Goal: Transaction & Acquisition: Purchase product/service

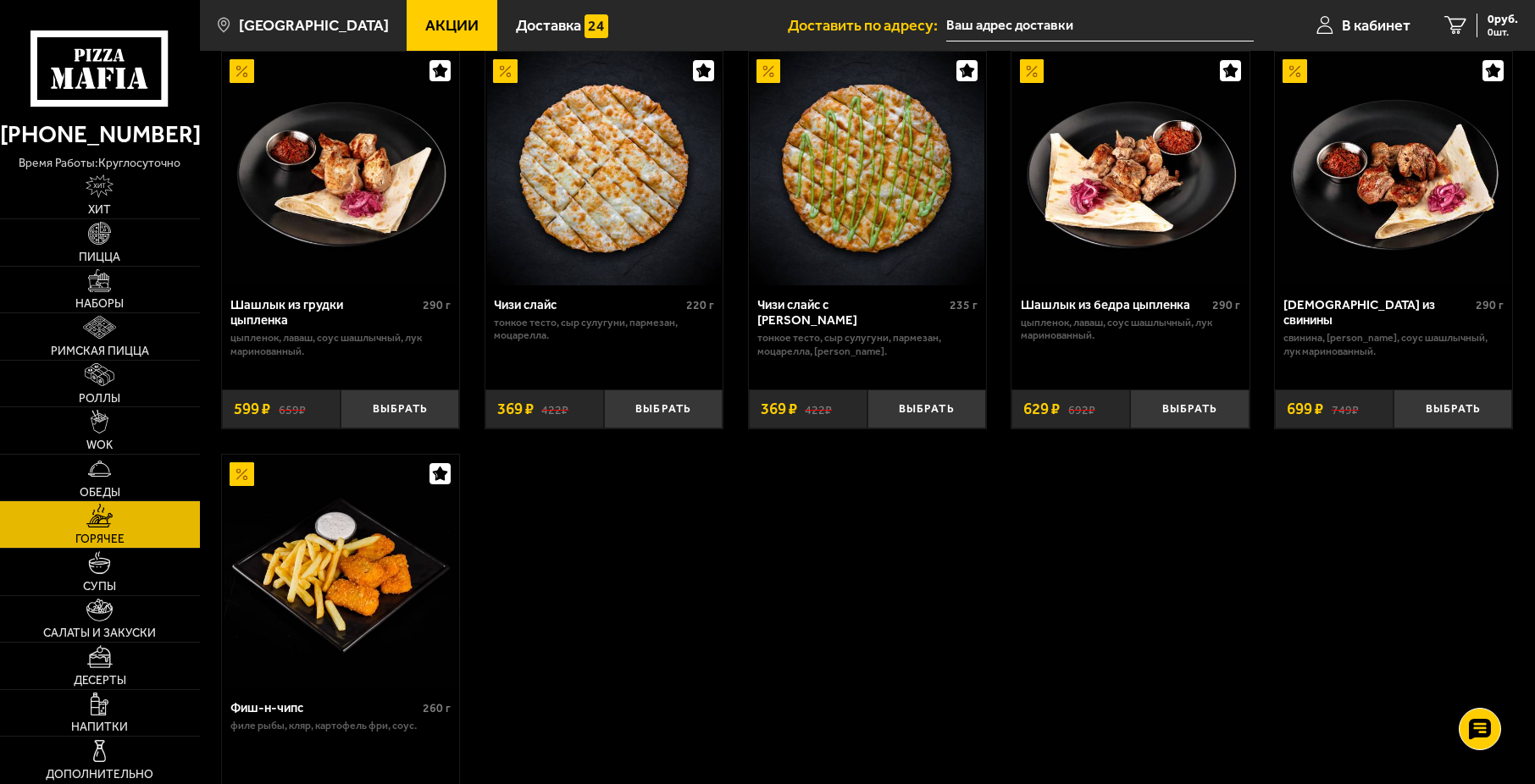
scroll to position [1016, 0]
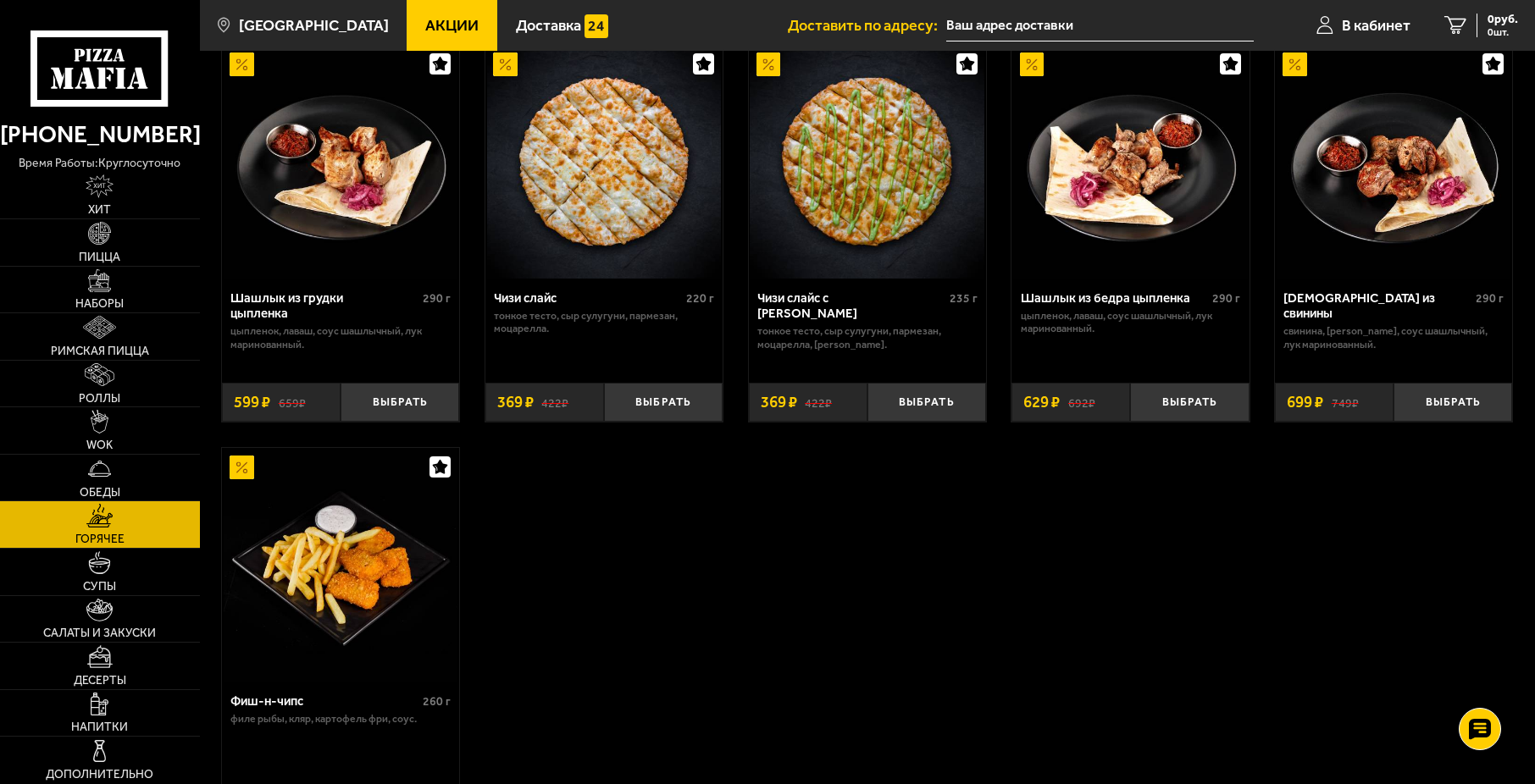
drag, startPoint x: 365, startPoint y: 411, endPoint x: 347, endPoint y: 350, distance: 63.6
click at [347, 350] on div "Шашлык из грудки цыпленка 290 г цыпленок, лаваш, соус шашлычный, лук маринованн…" at bounding box center [341, 350] width 237 height 143
click at [361, 422] on button "Выбрать" at bounding box center [400, 402] width 118 height 39
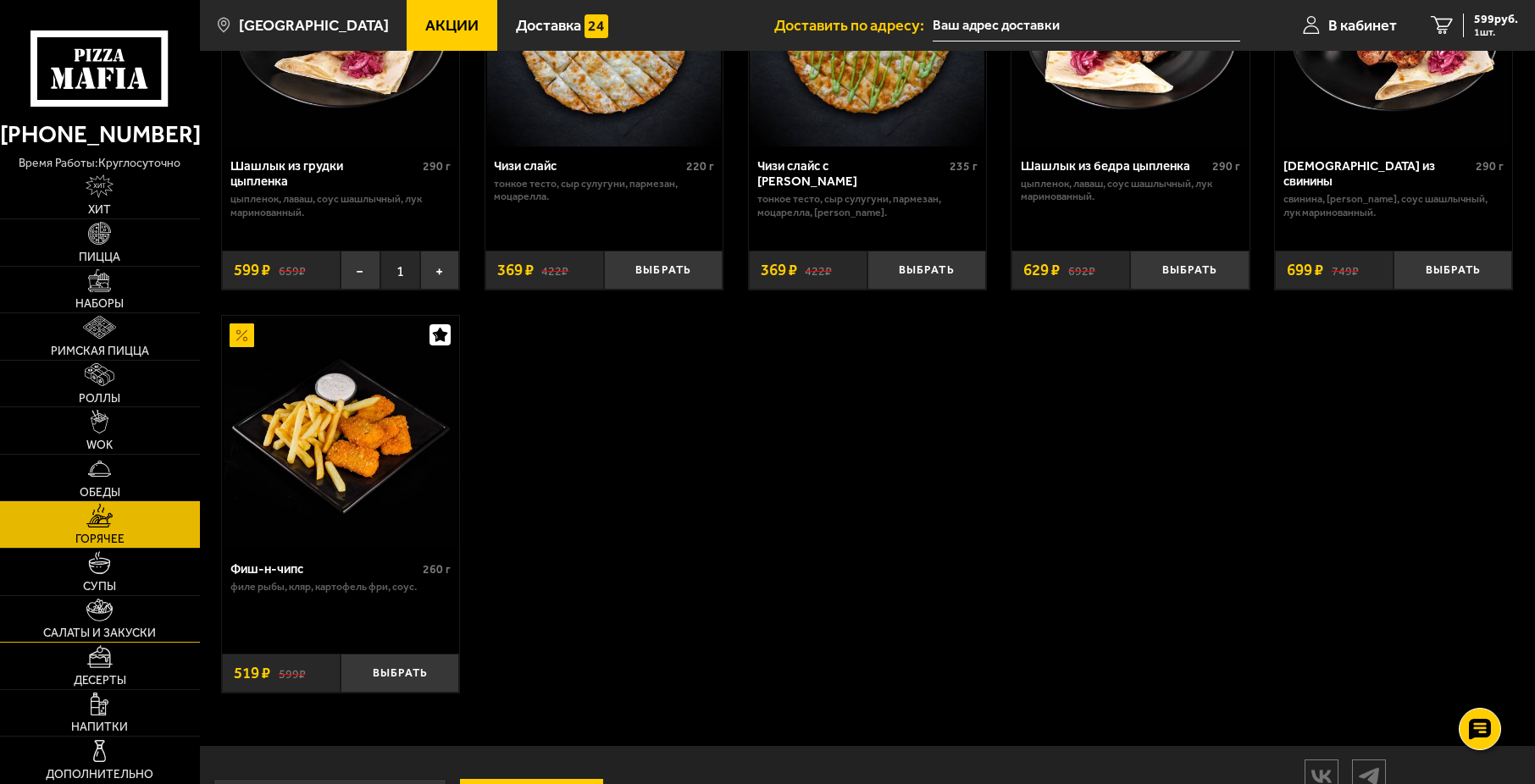
scroll to position [1185, 0]
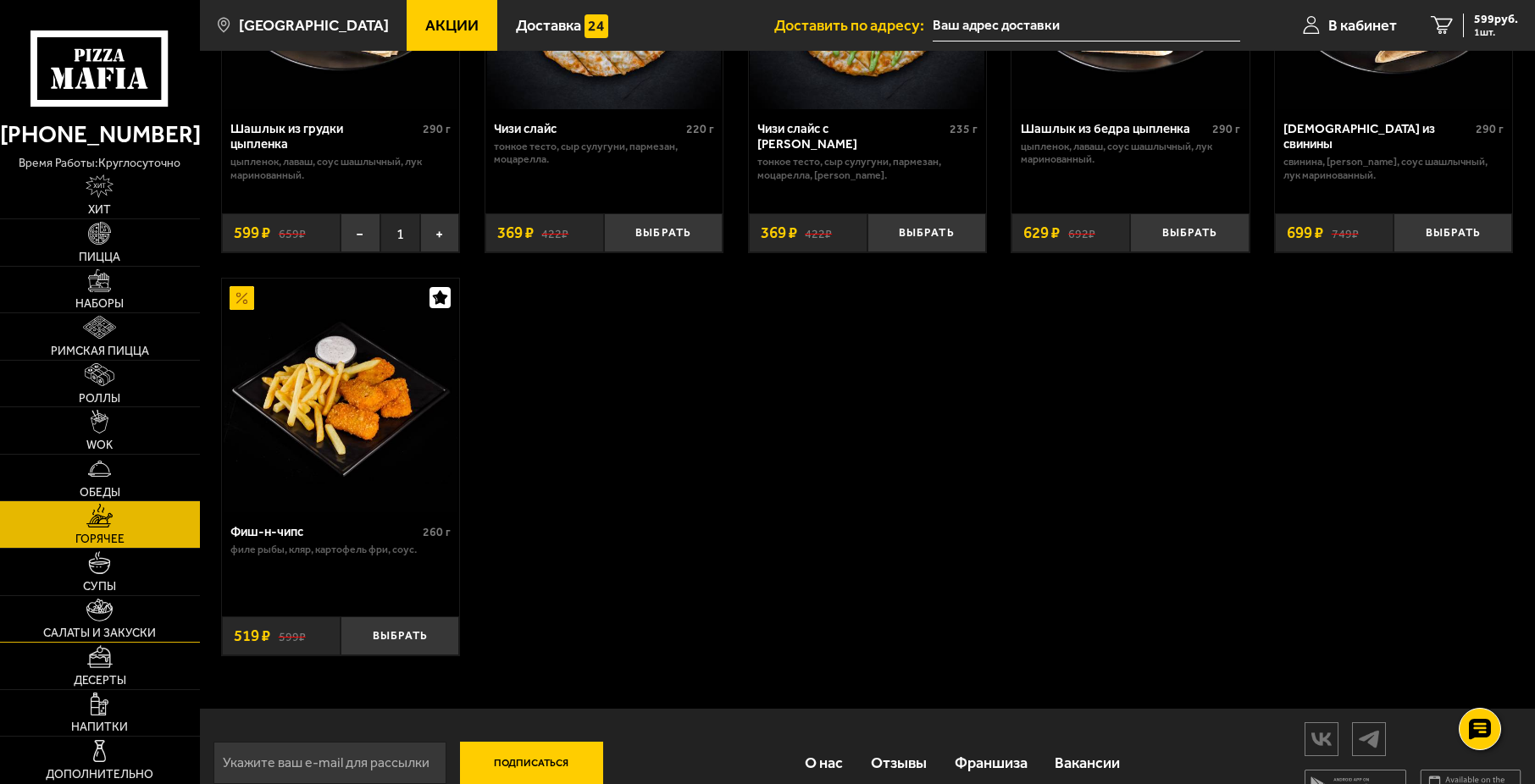
click at [106, 620] on img at bounding box center [99, 610] width 26 height 22
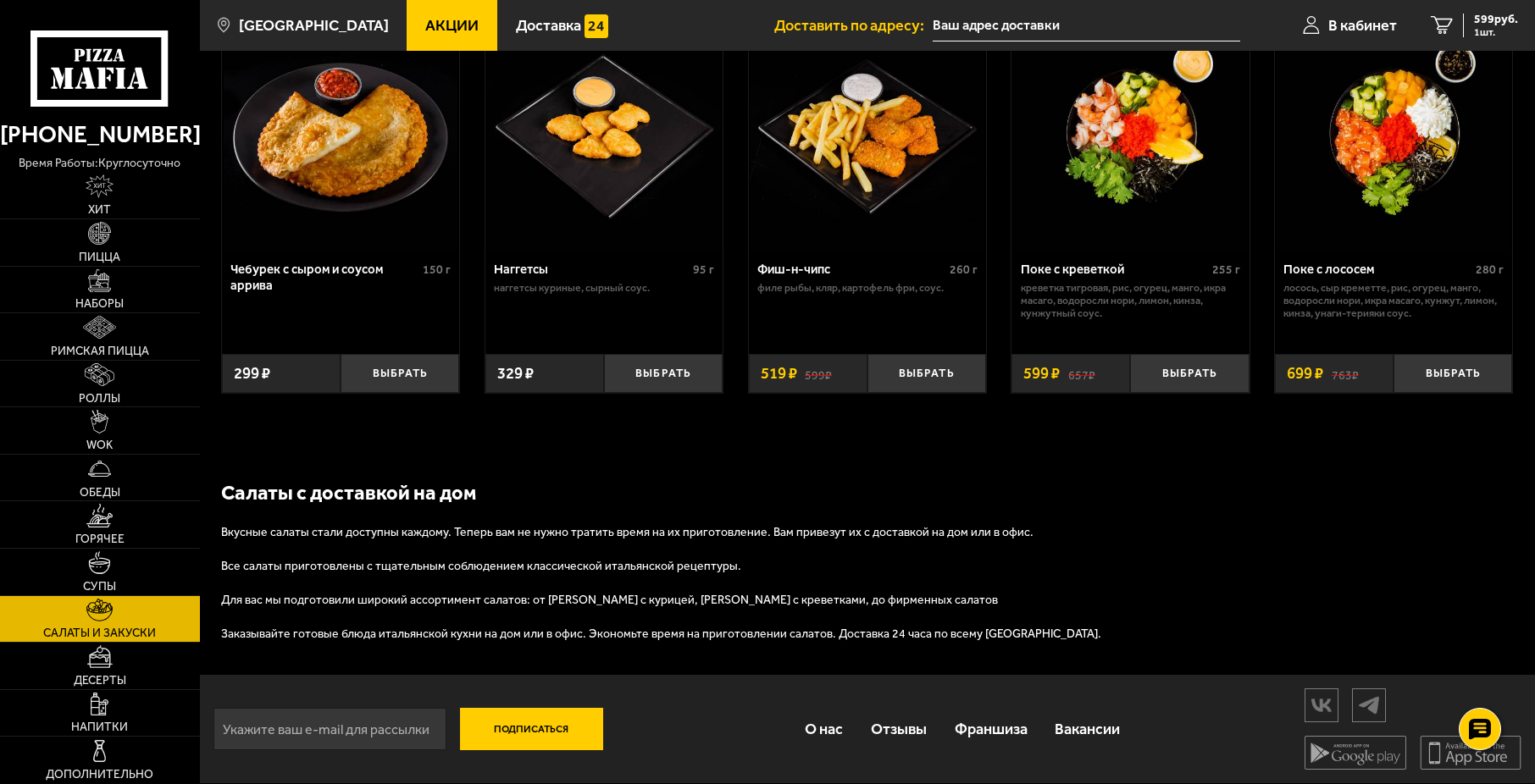
scroll to position [1040, 0]
click at [90, 708] on link "Напитки" at bounding box center [99, 713] width 200 height 47
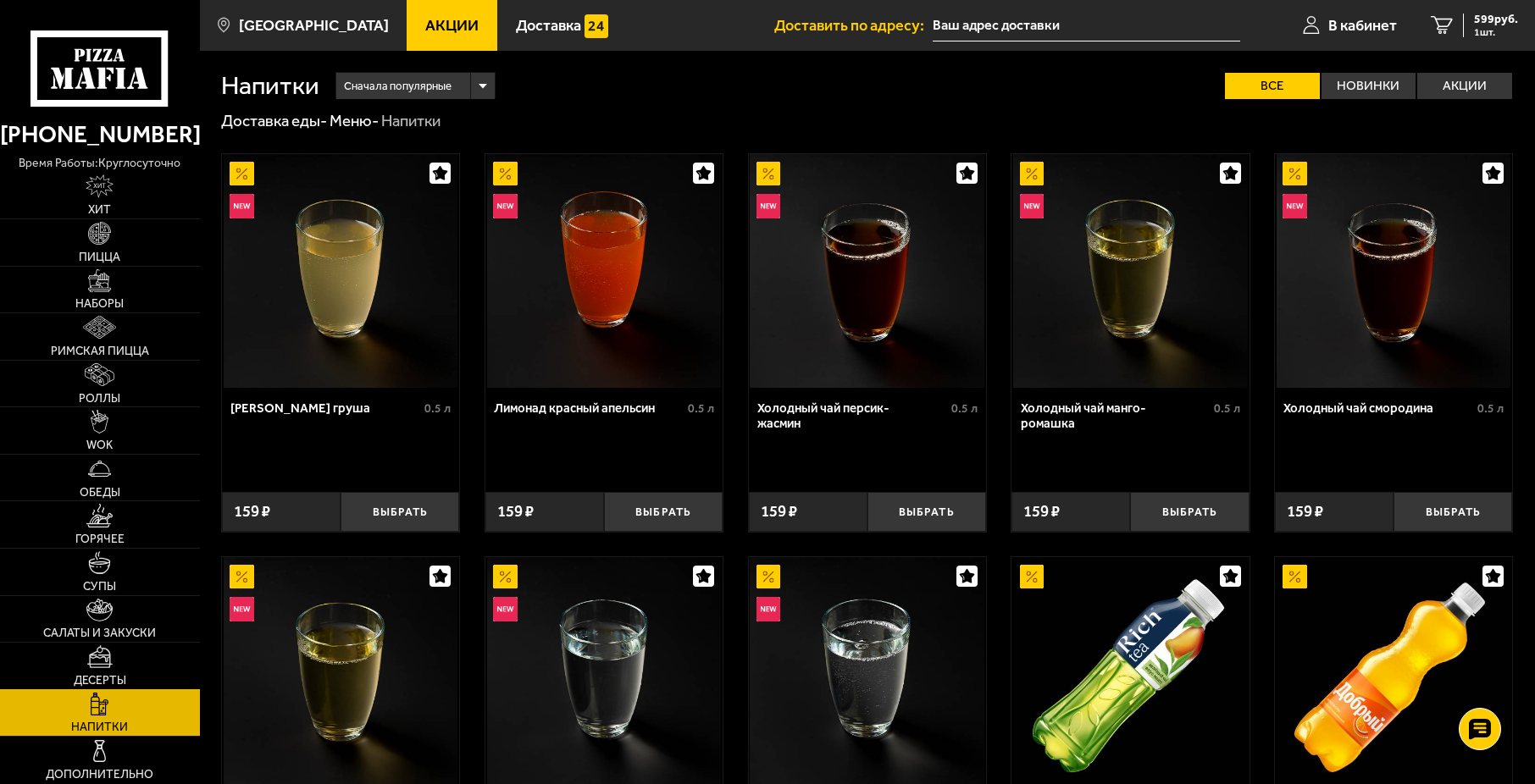
click at [107, 671] on link "Десерты" at bounding box center [99, 666] width 200 height 47
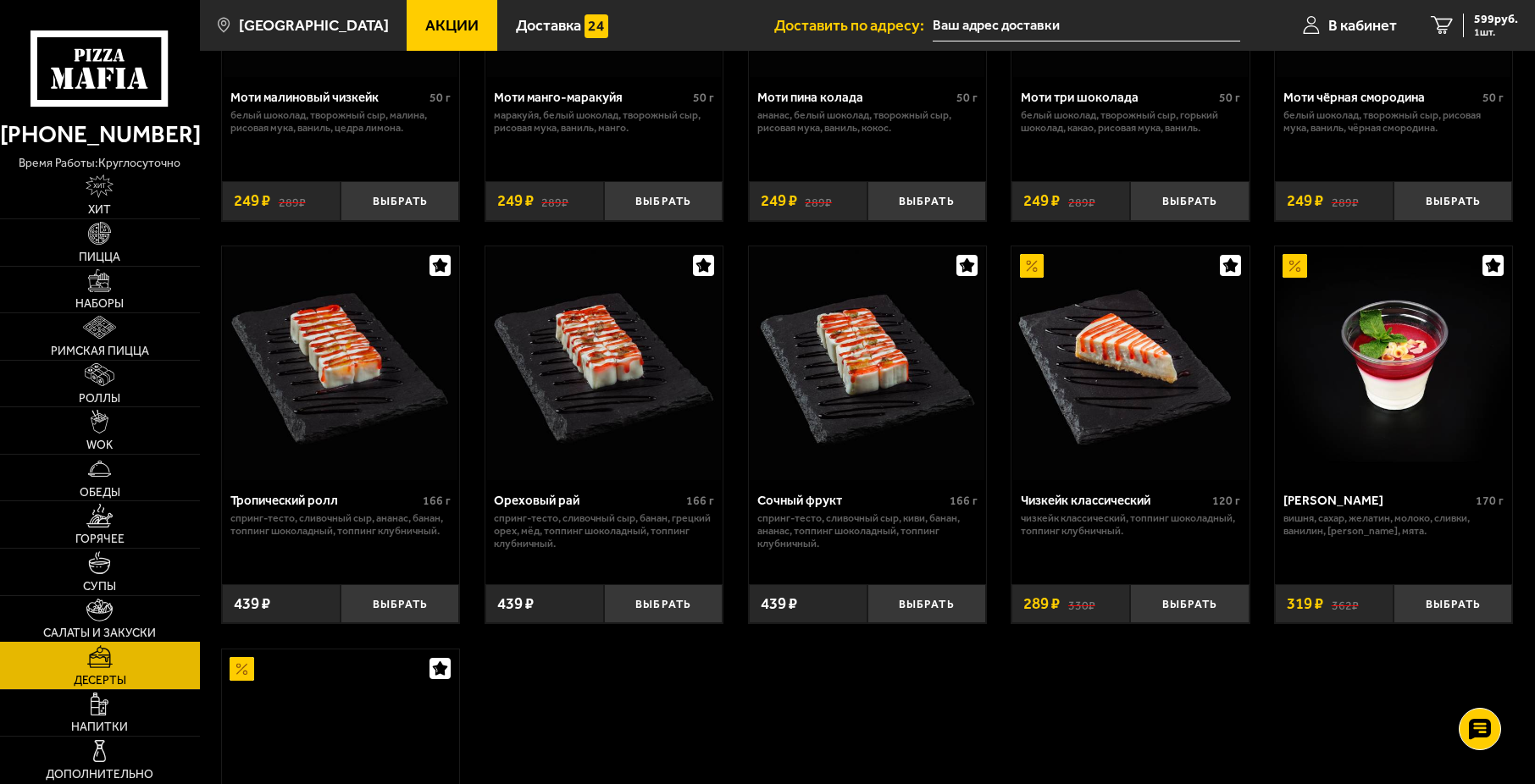
scroll to position [424, 0]
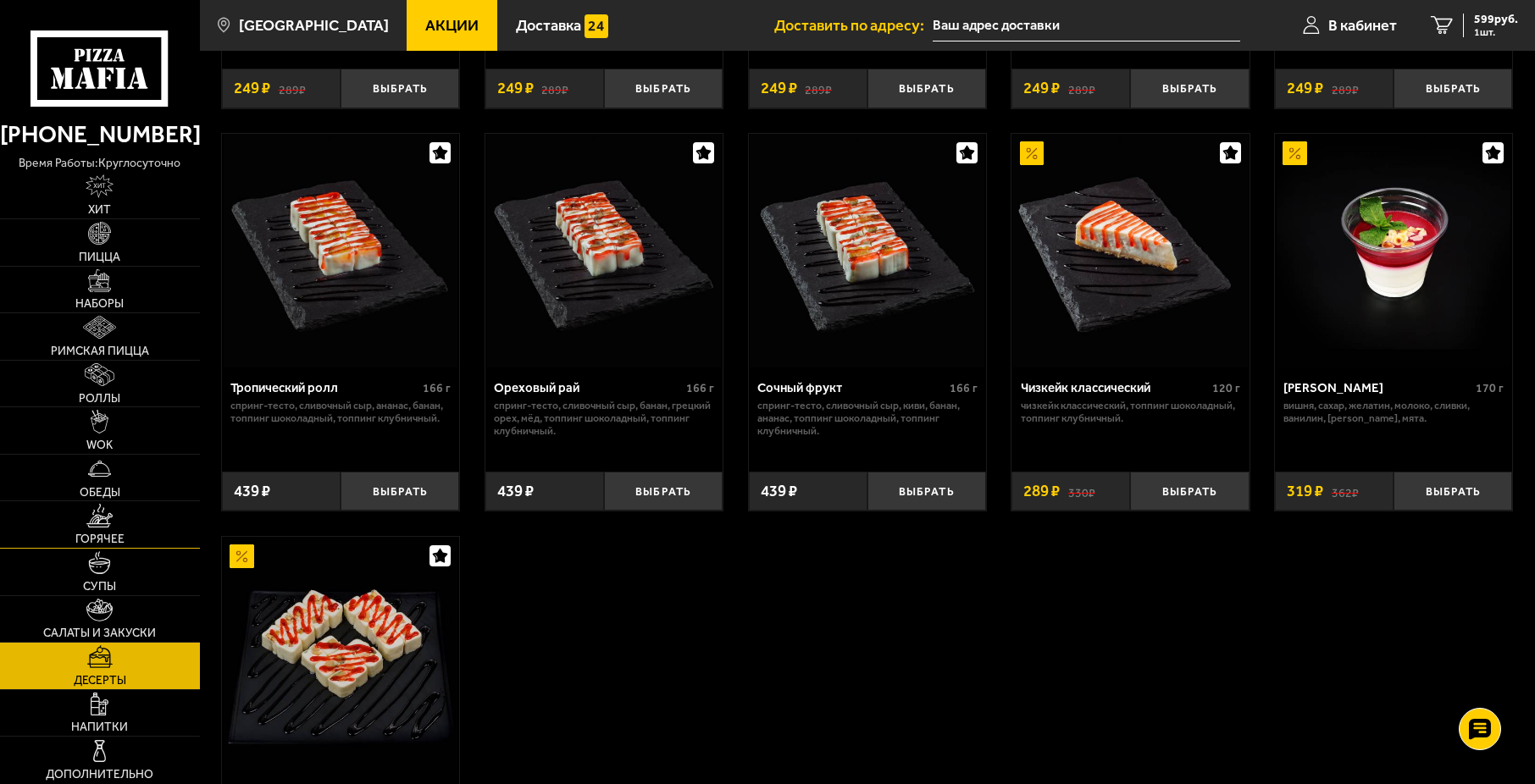
click at [107, 539] on span "Горячее" at bounding box center [99, 539] width 49 height 12
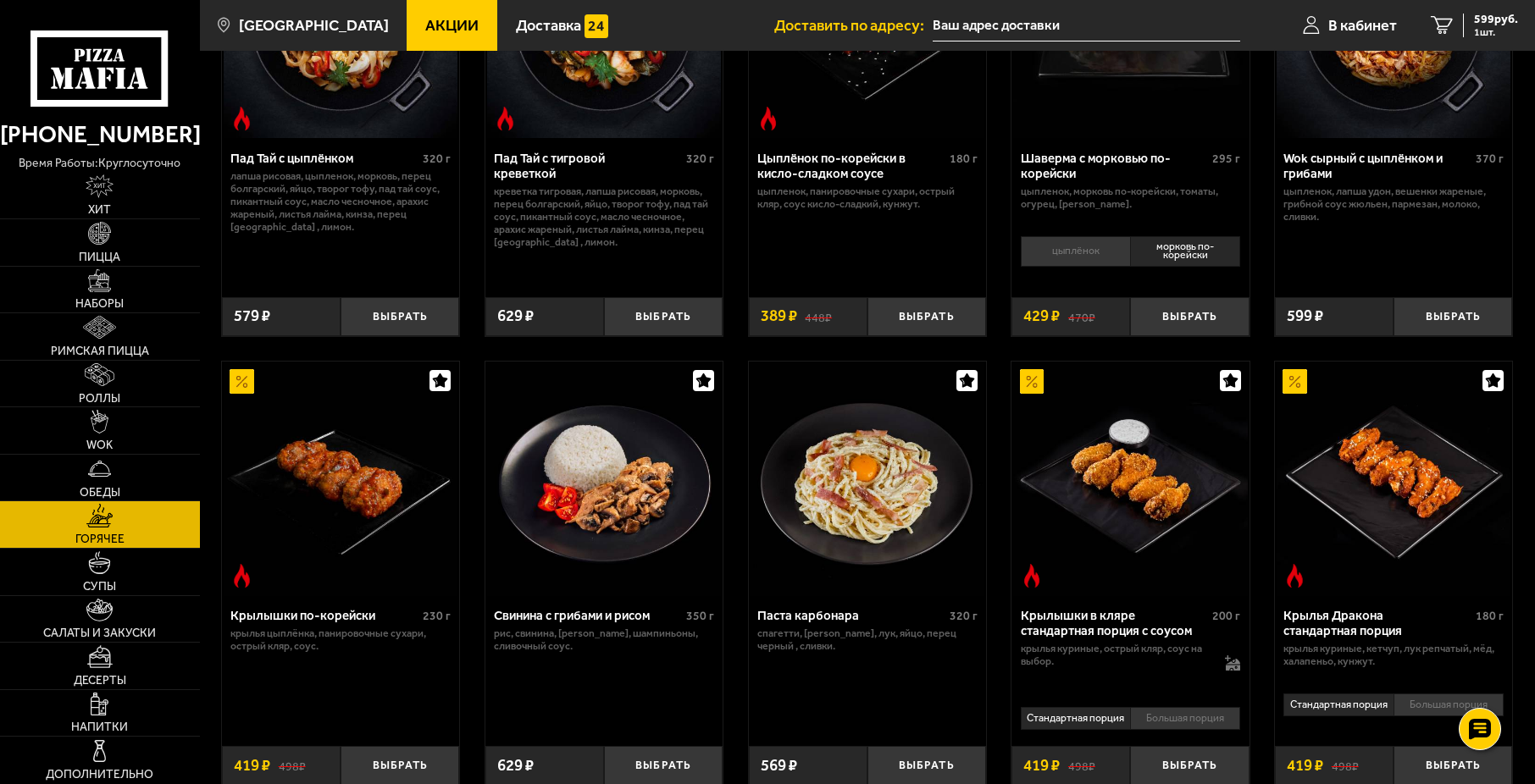
scroll to position [254, 0]
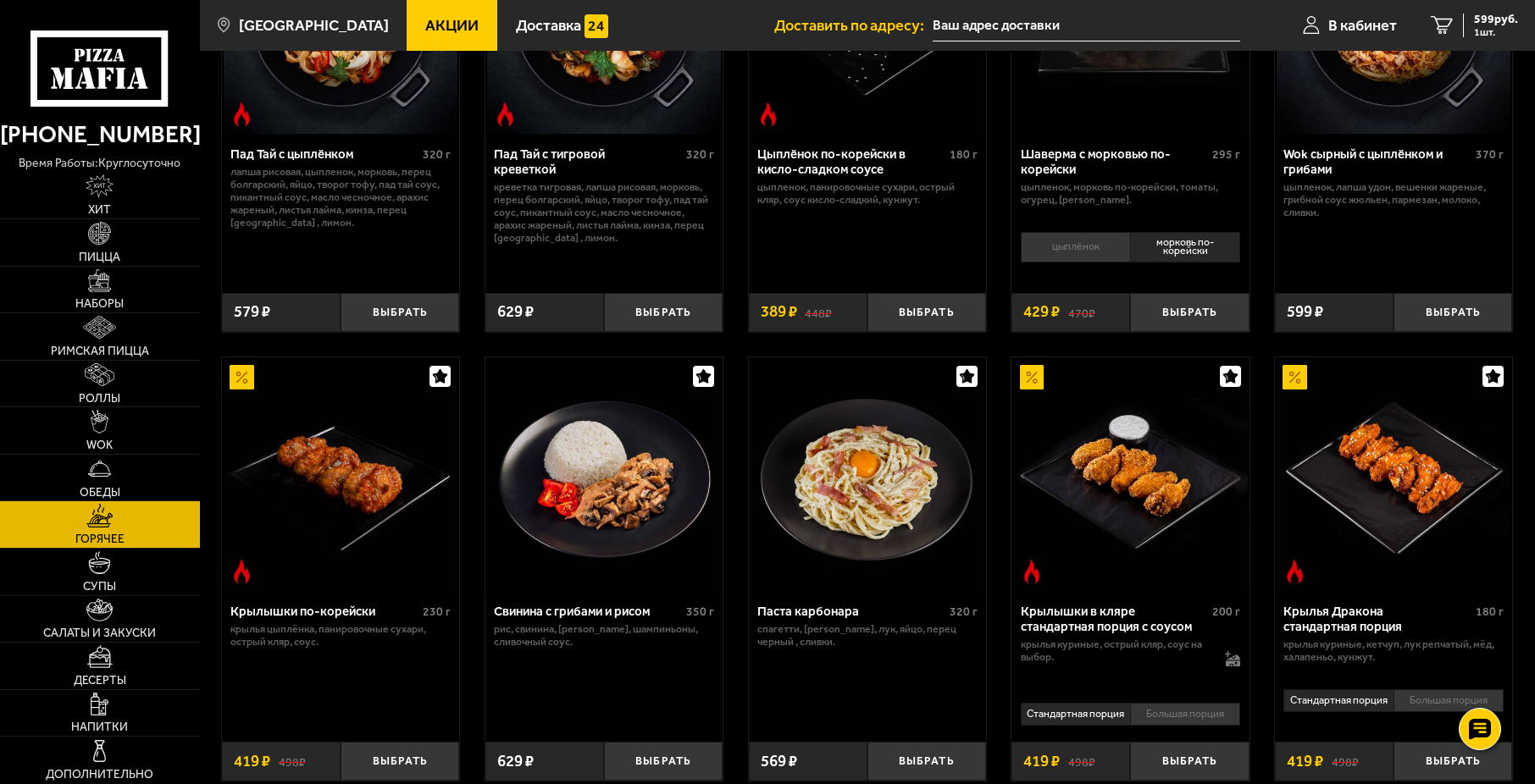
click at [1103, 245] on li "цыплёнок" at bounding box center [1075, 247] width 109 height 31
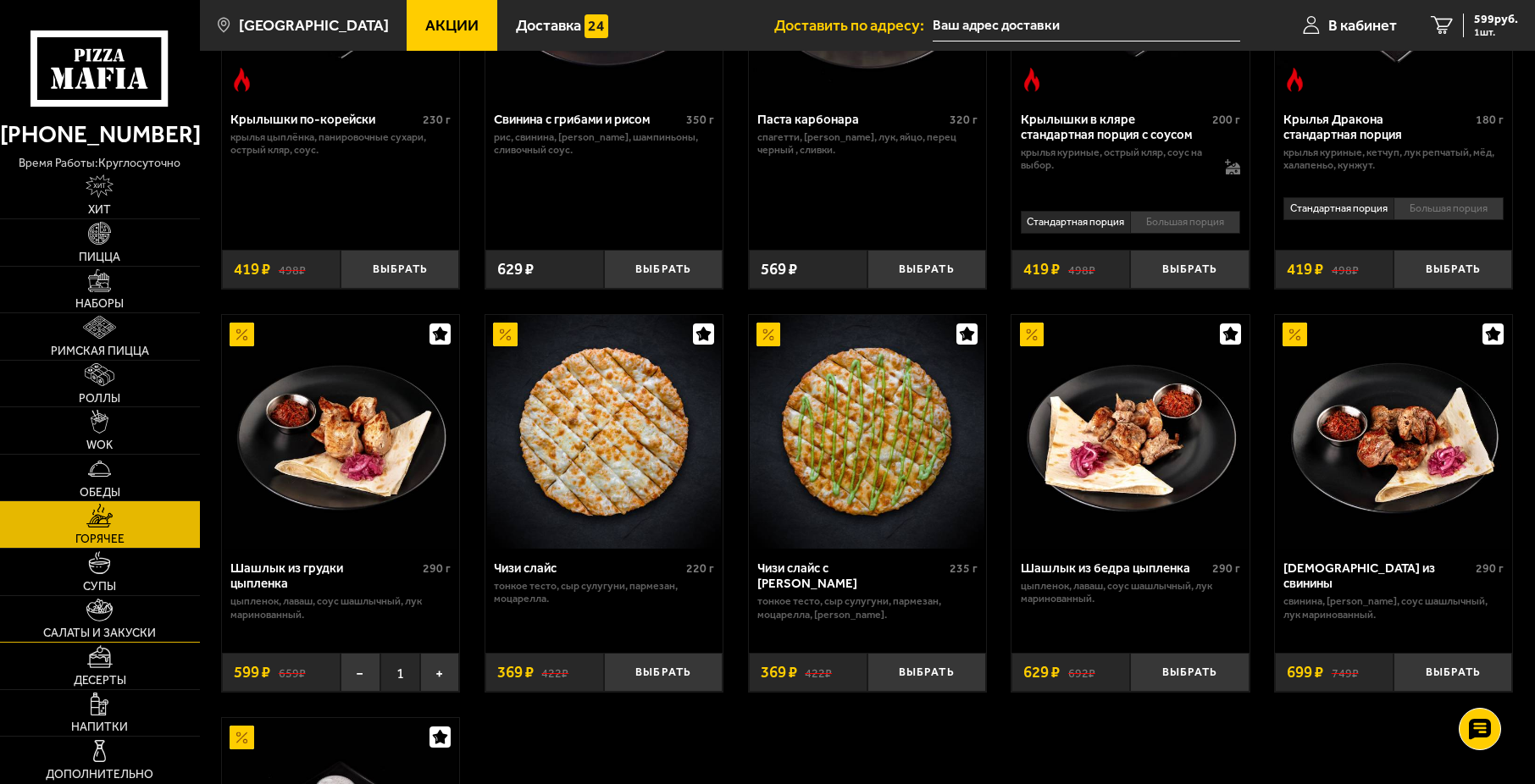
scroll to position [762, 0]
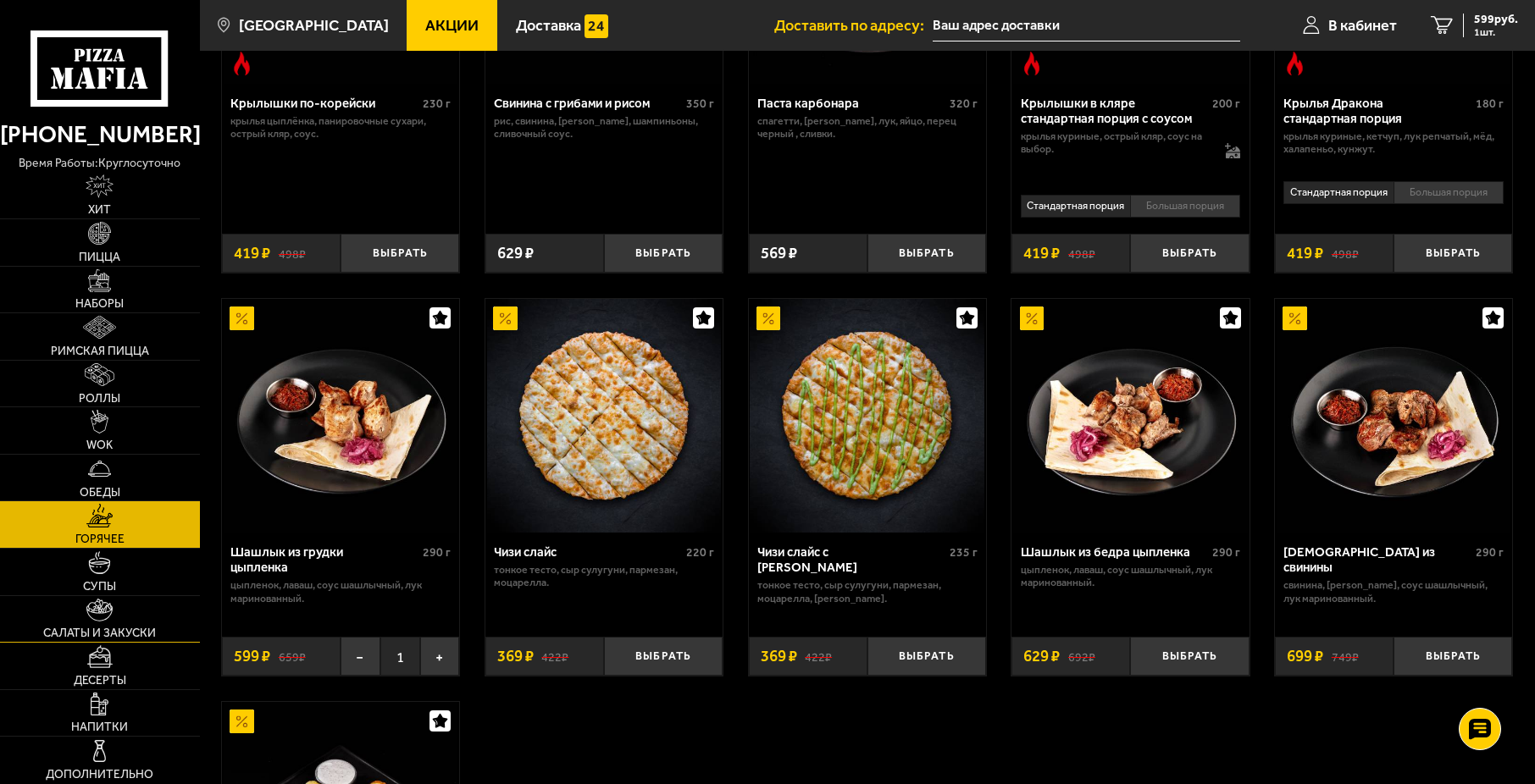
click at [76, 611] on link "Салаты и закуски" at bounding box center [99, 620] width 200 height 47
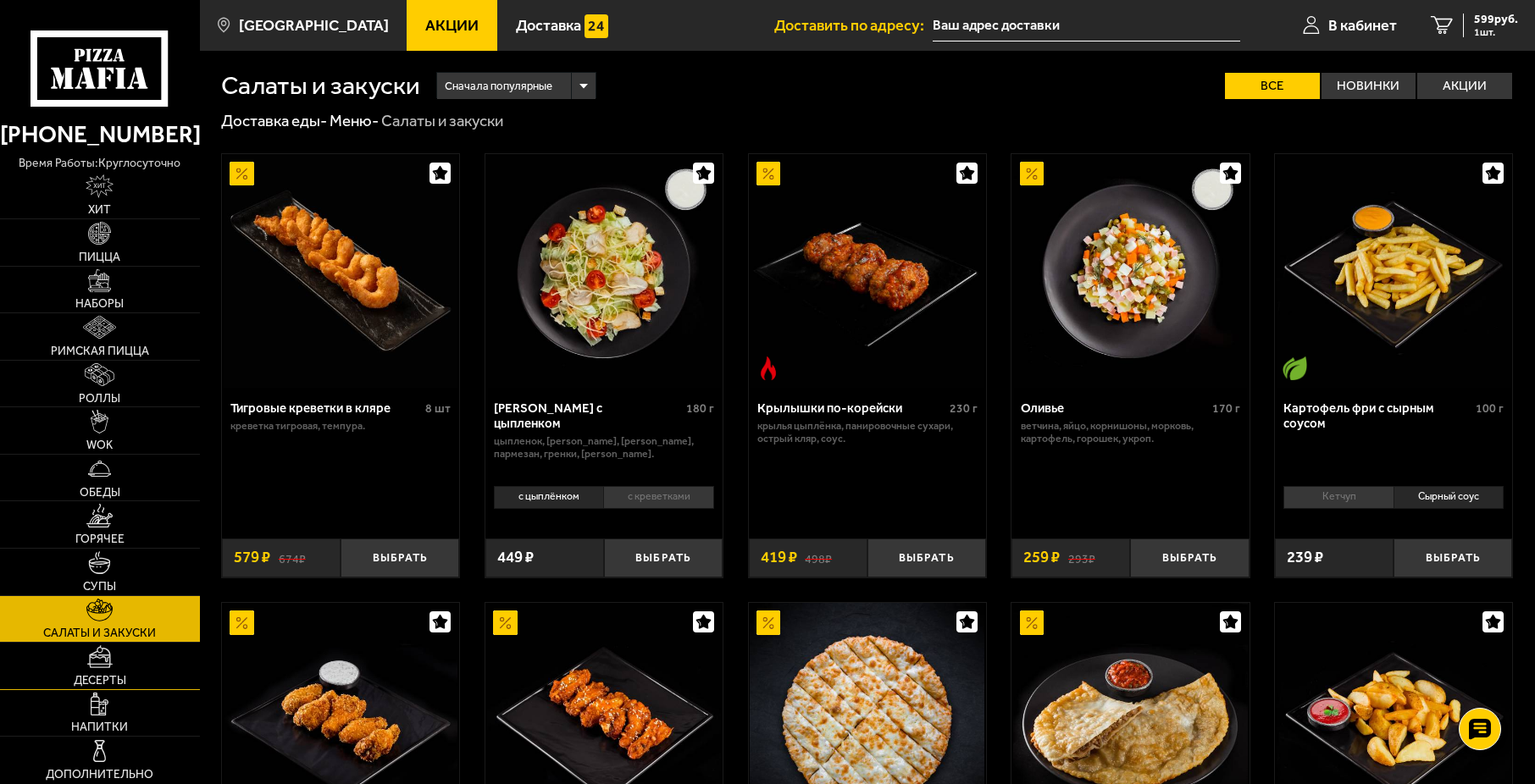
click at [108, 679] on span "Десерты" at bounding box center [99, 681] width 53 height 12
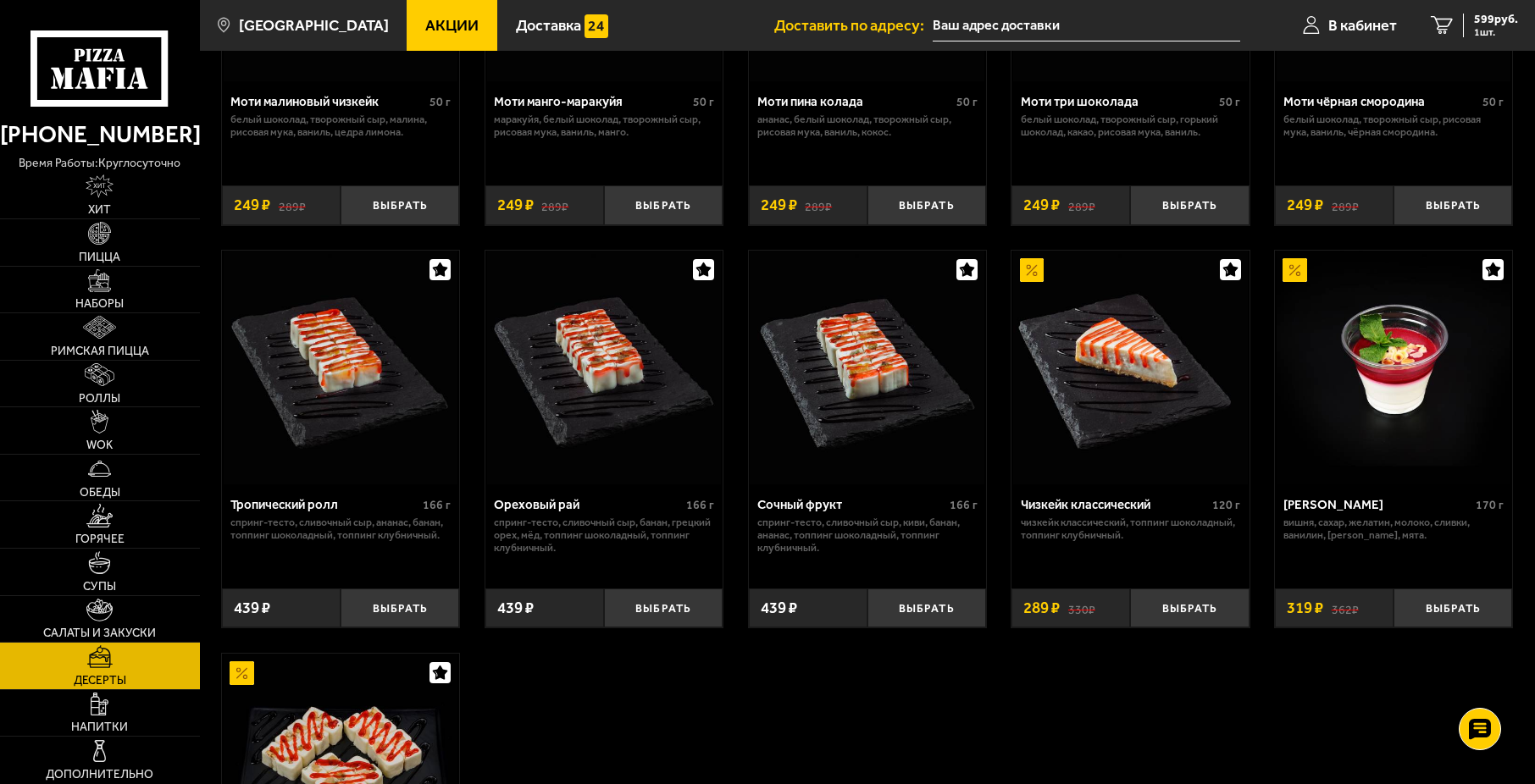
scroll to position [85, 0]
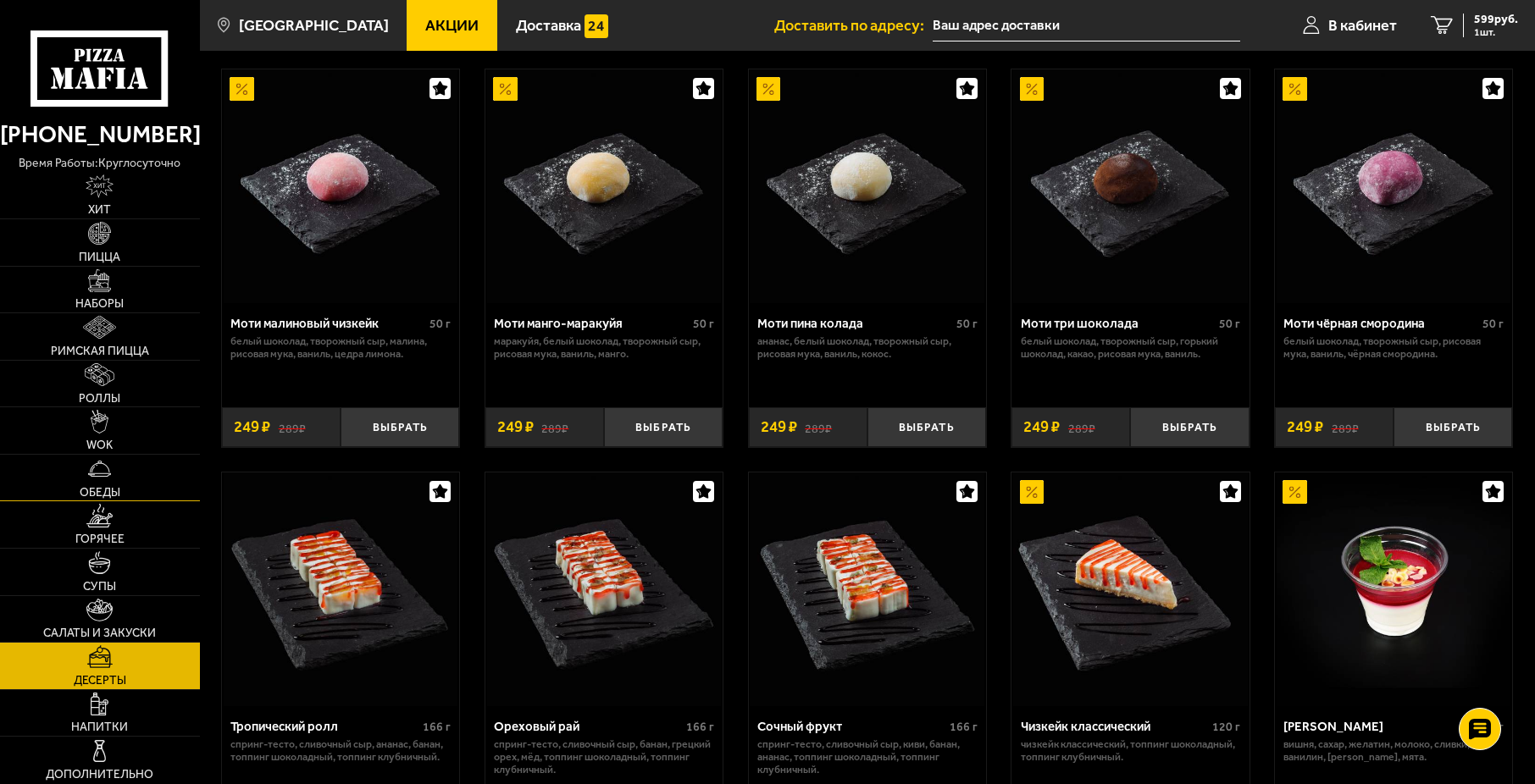
click at [168, 484] on link "Обеды" at bounding box center [99, 478] width 200 height 47
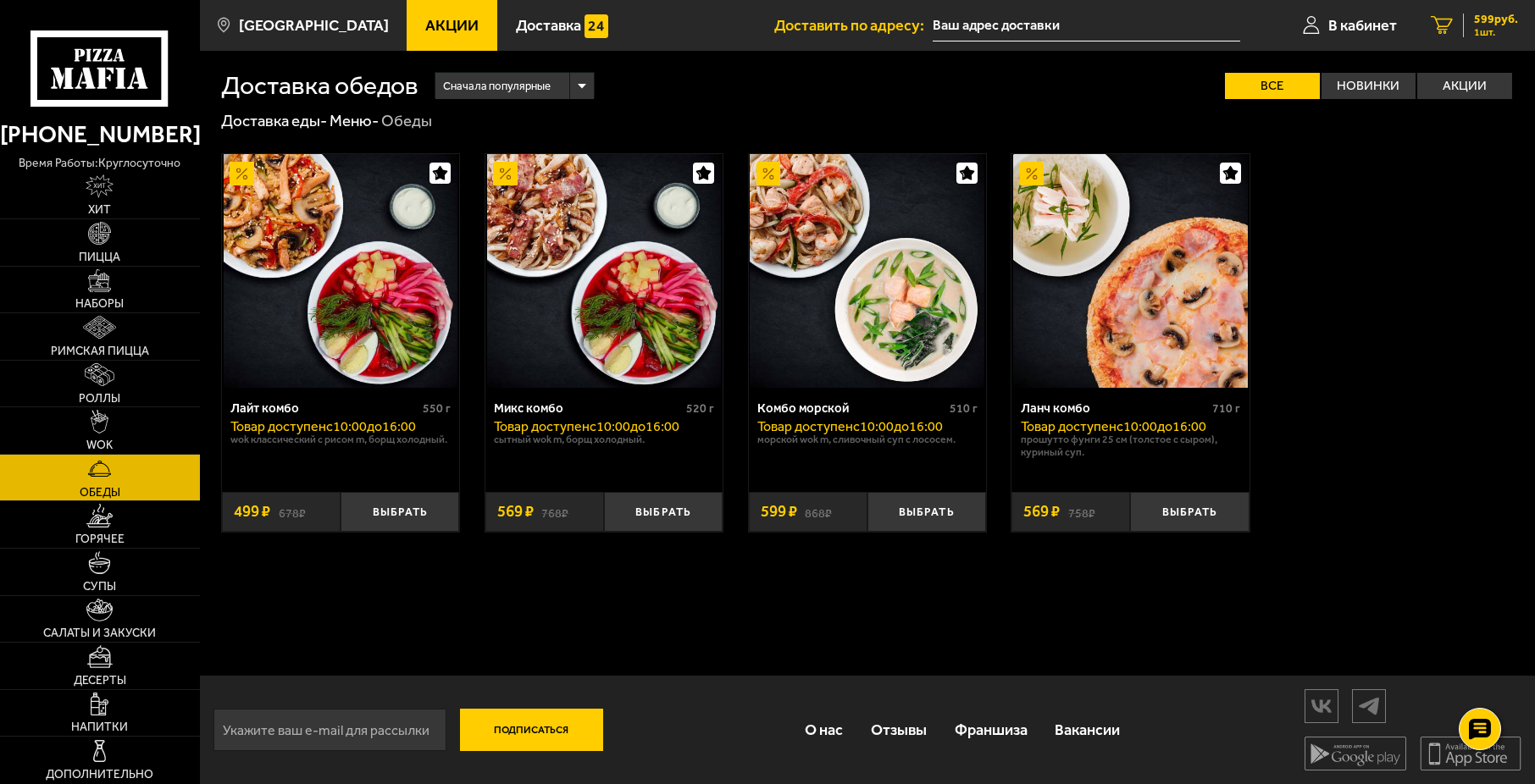
click at [1438, 33] on icon "1" at bounding box center [1441, 26] width 22 height 19
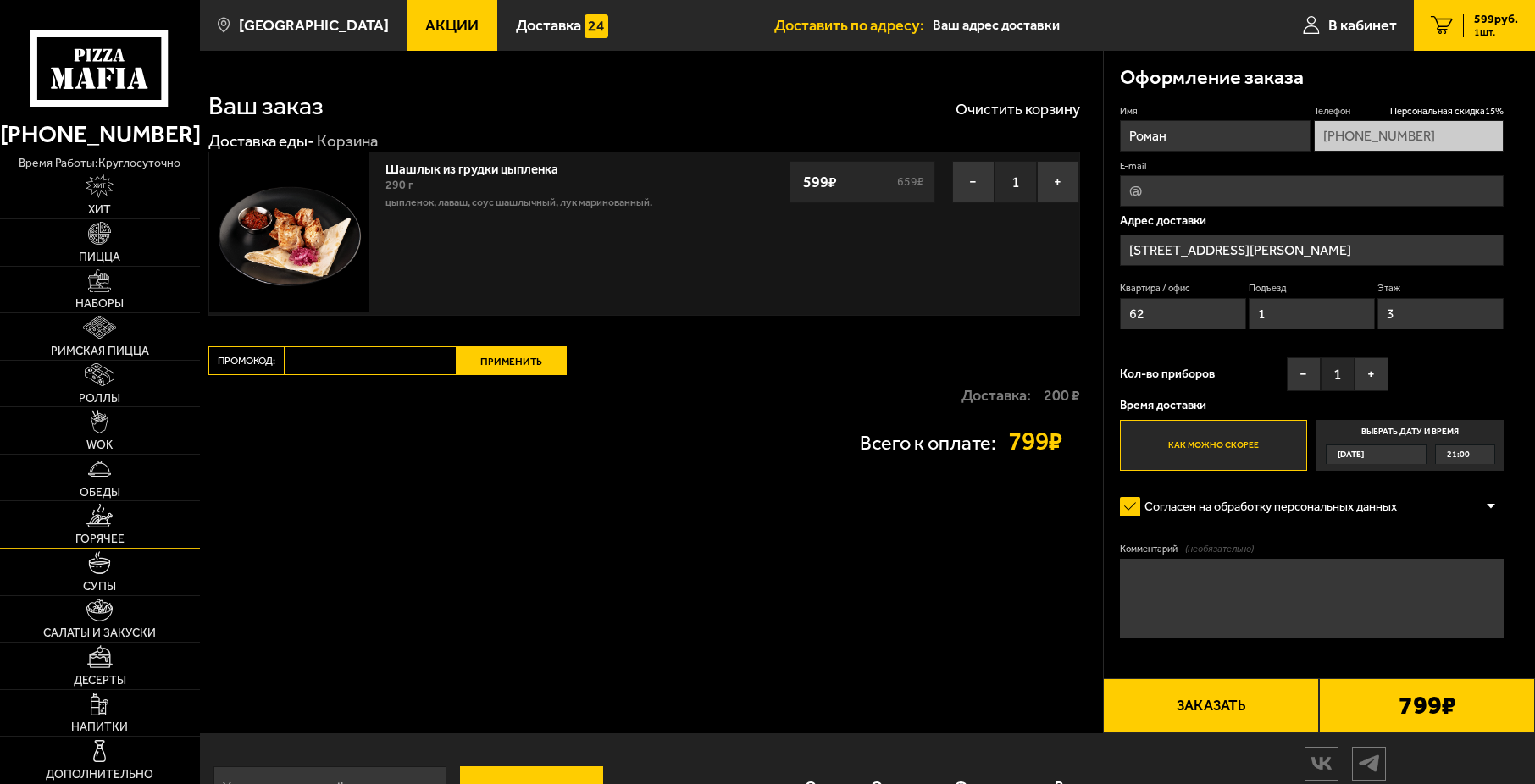
click at [126, 521] on link "Горячее" at bounding box center [99, 525] width 200 height 47
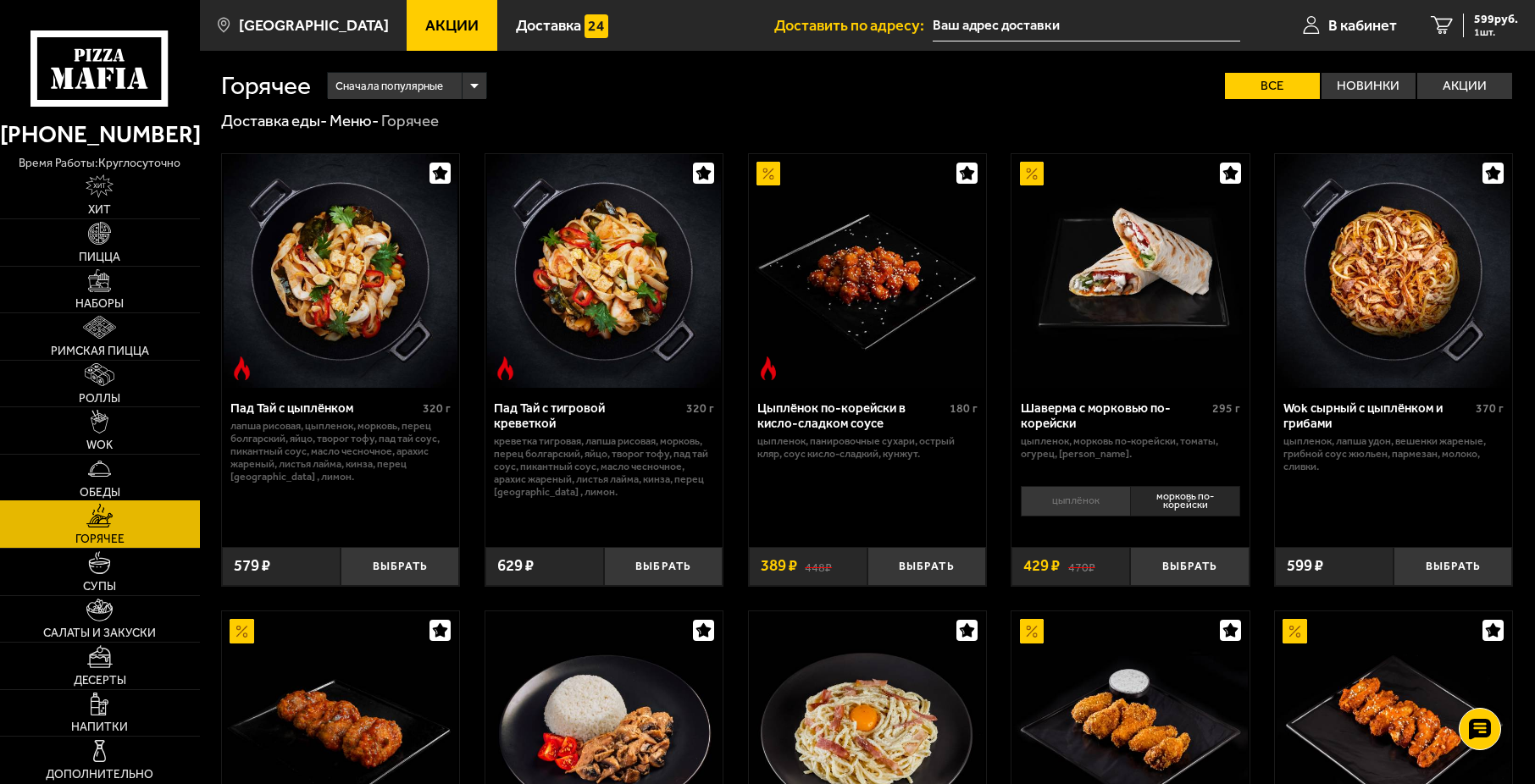
click at [114, 472] on link "Обеды" at bounding box center [99, 478] width 200 height 47
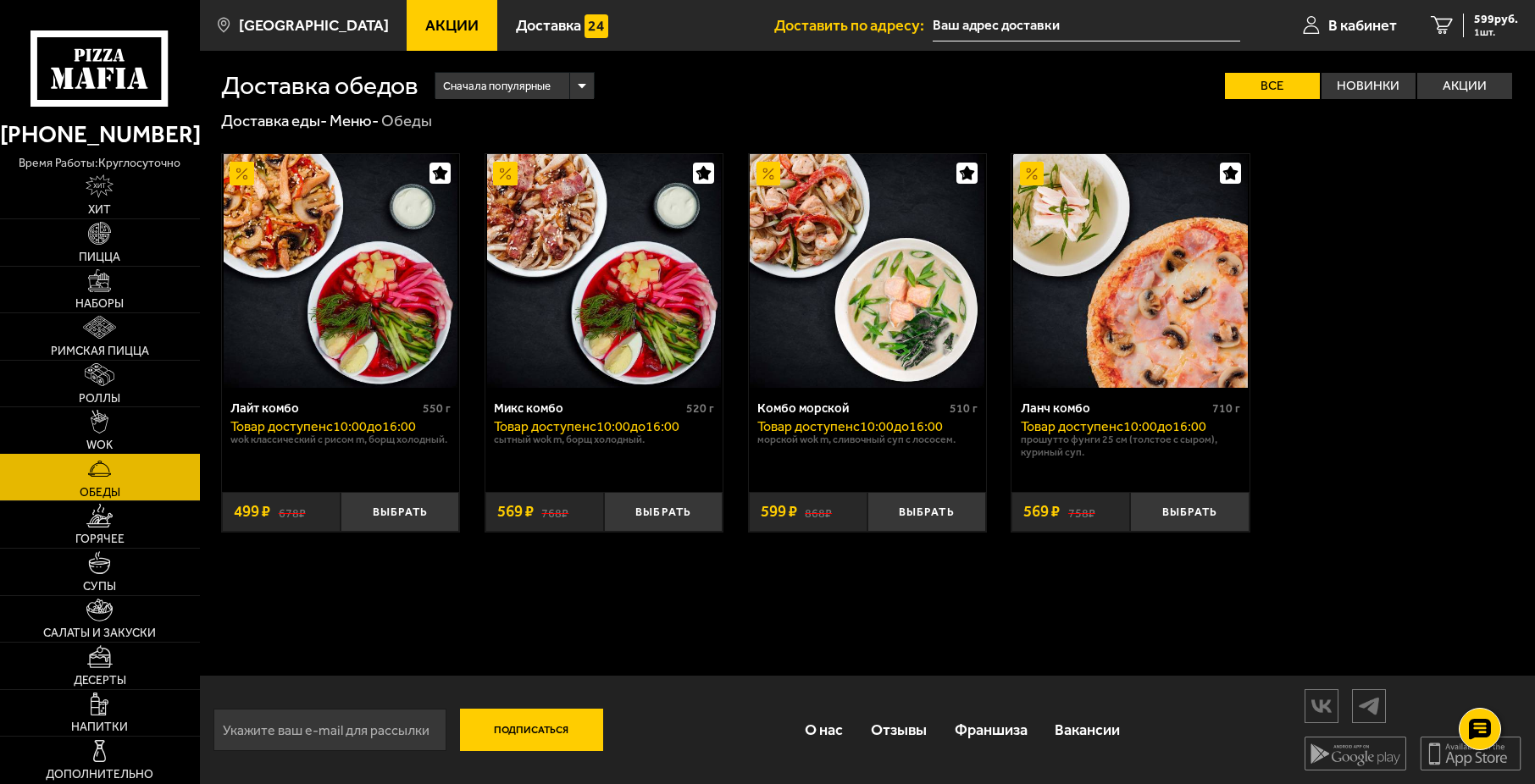
click at [105, 430] on img at bounding box center [99, 421] width 18 height 22
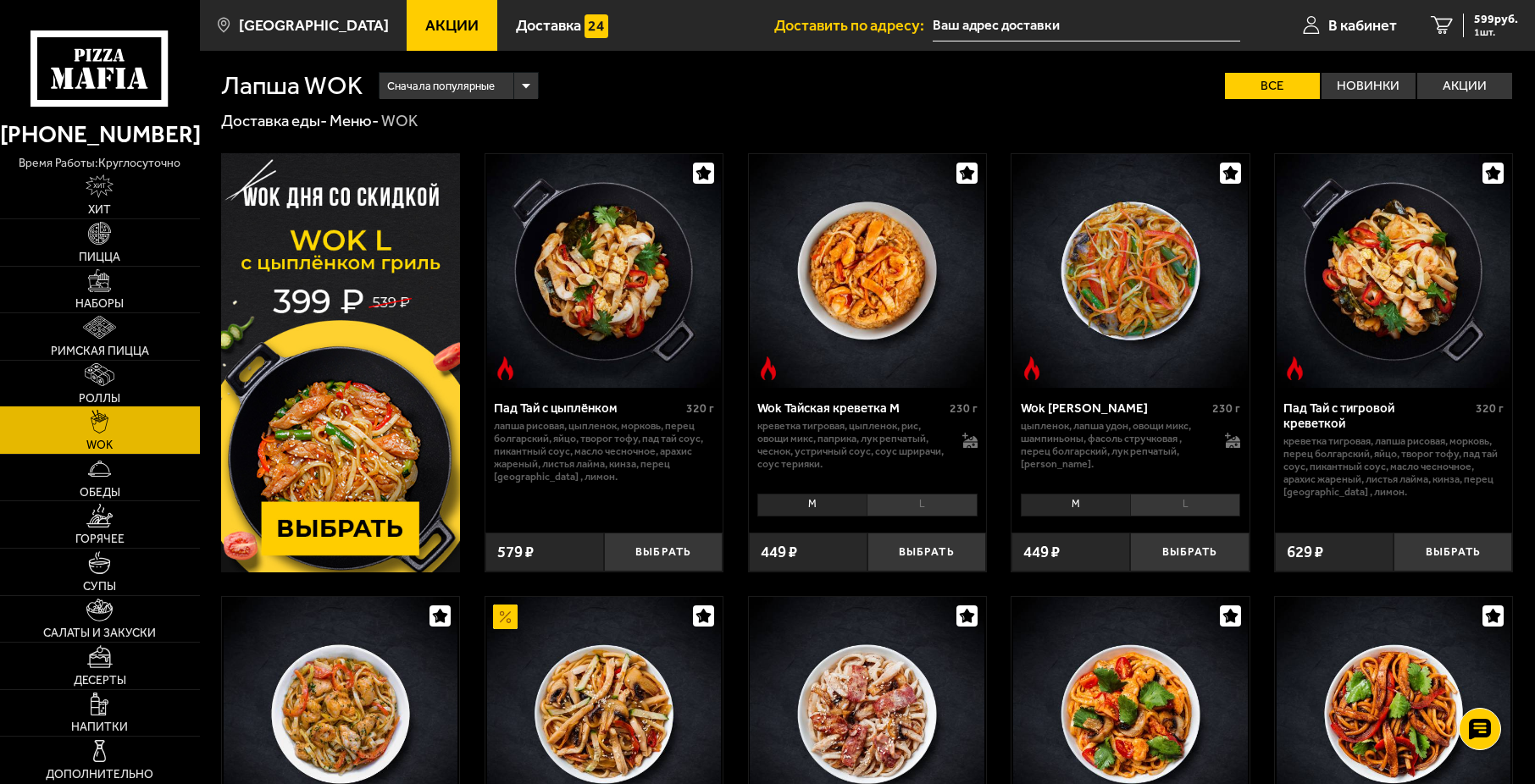
click at [113, 399] on span "Роллы" at bounding box center [99, 398] width 42 height 12
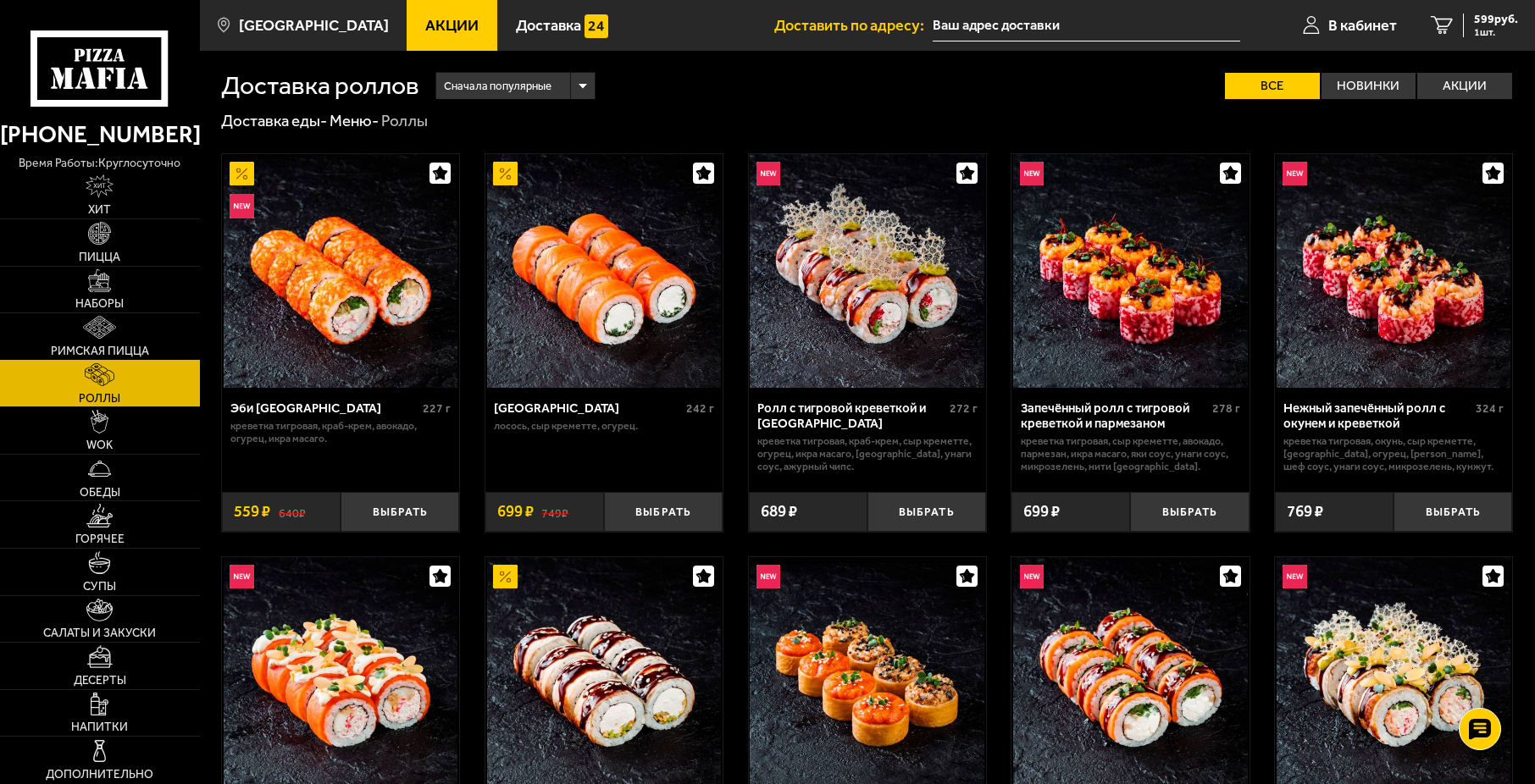
click at [130, 347] on span "Римская пицца" at bounding box center [100, 352] width 99 height 12
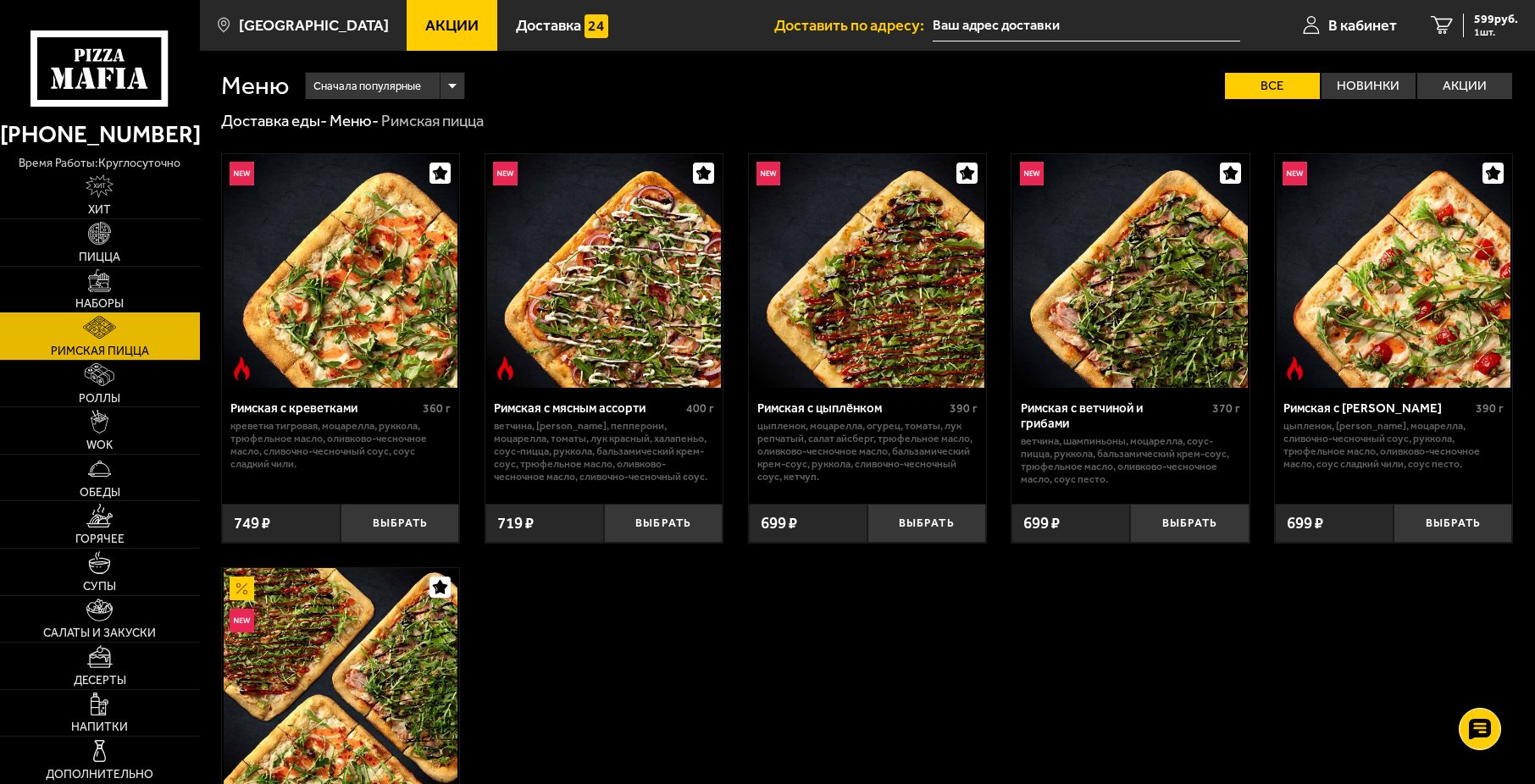
click at [125, 298] on link "Наборы" at bounding box center [99, 290] width 200 height 47
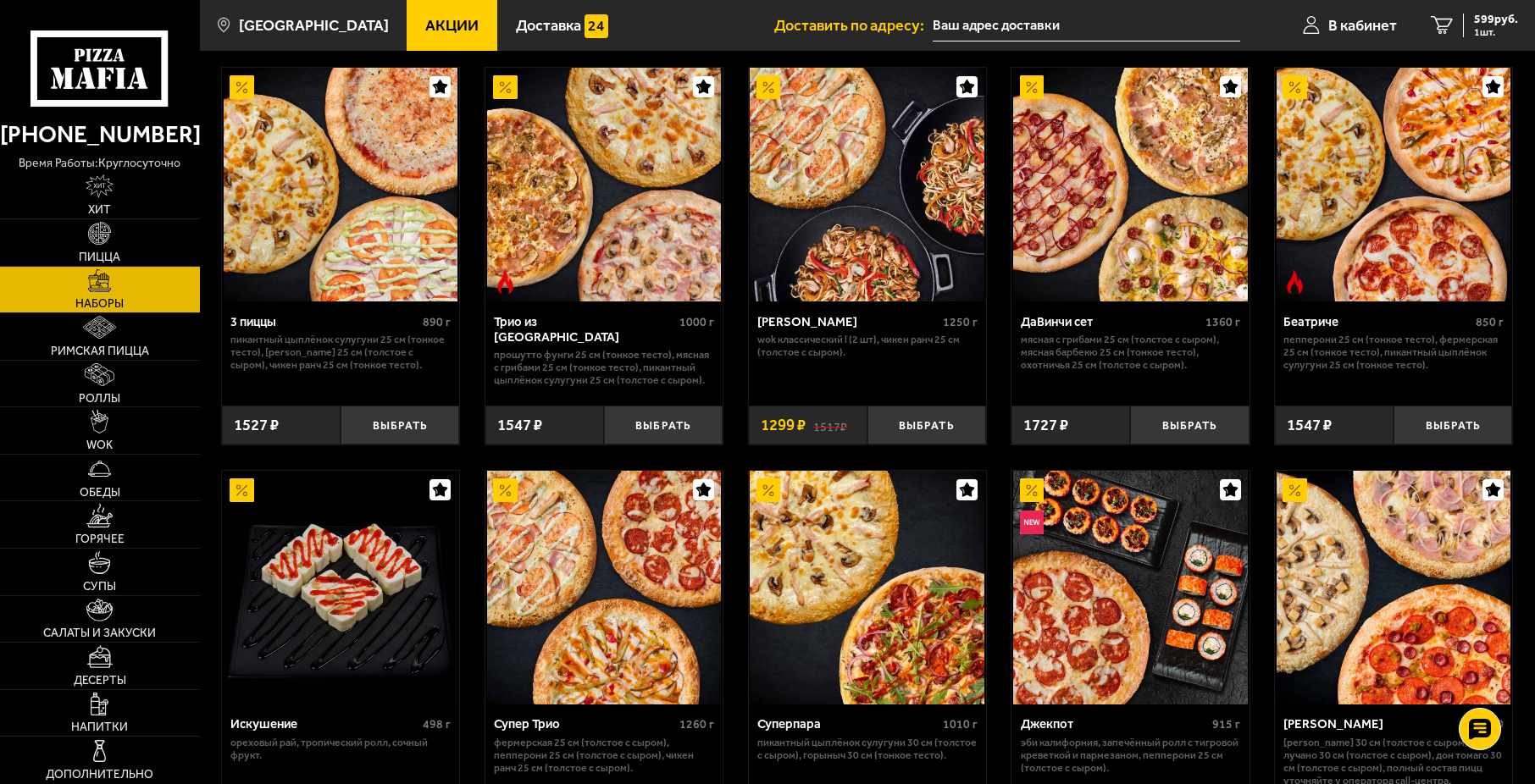
scroll to position [762, 0]
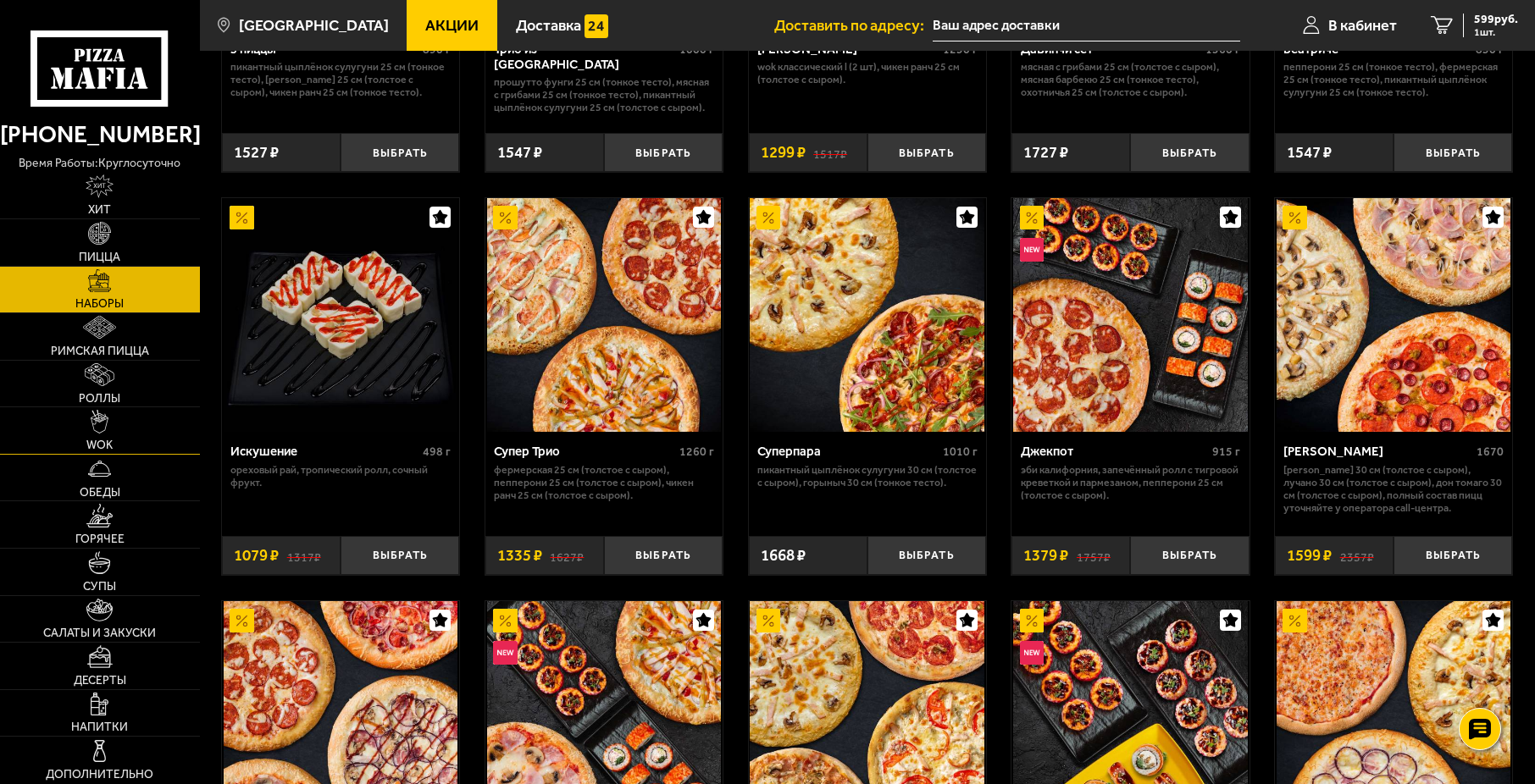
click at [136, 420] on link "WOK" at bounding box center [99, 430] width 200 height 47
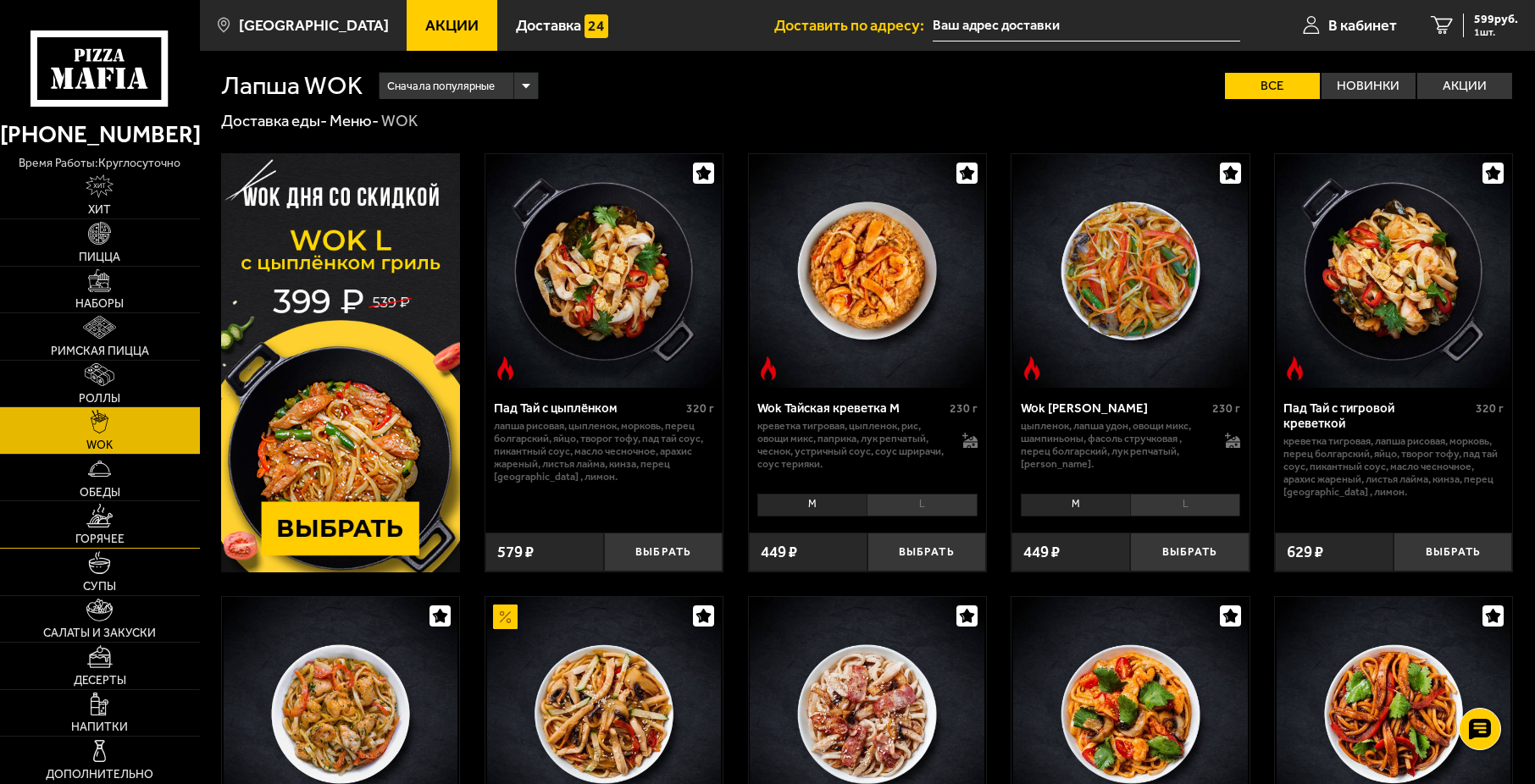
click at [127, 516] on link "Горячее" at bounding box center [99, 525] width 200 height 47
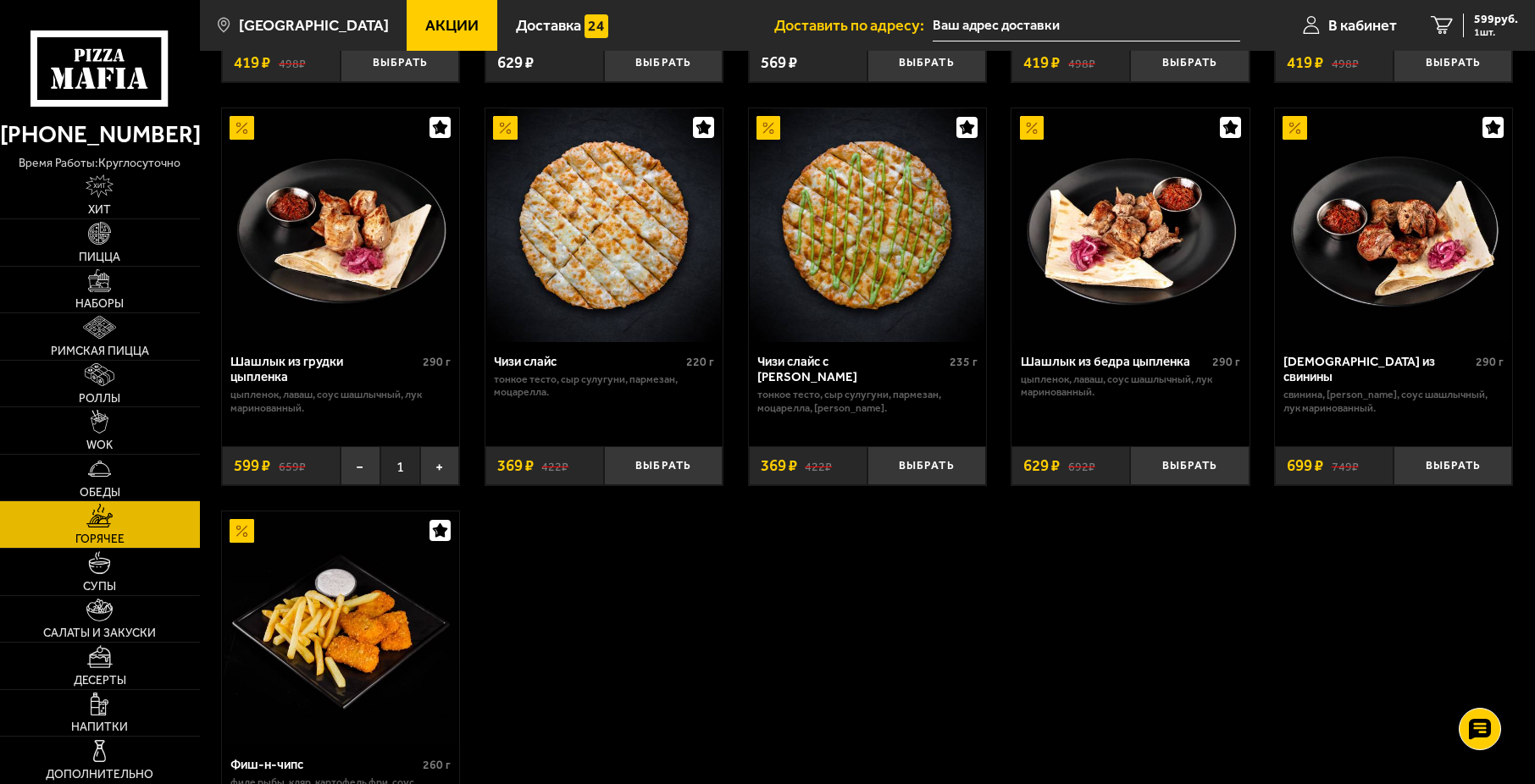
scroll to position [1016, 0]
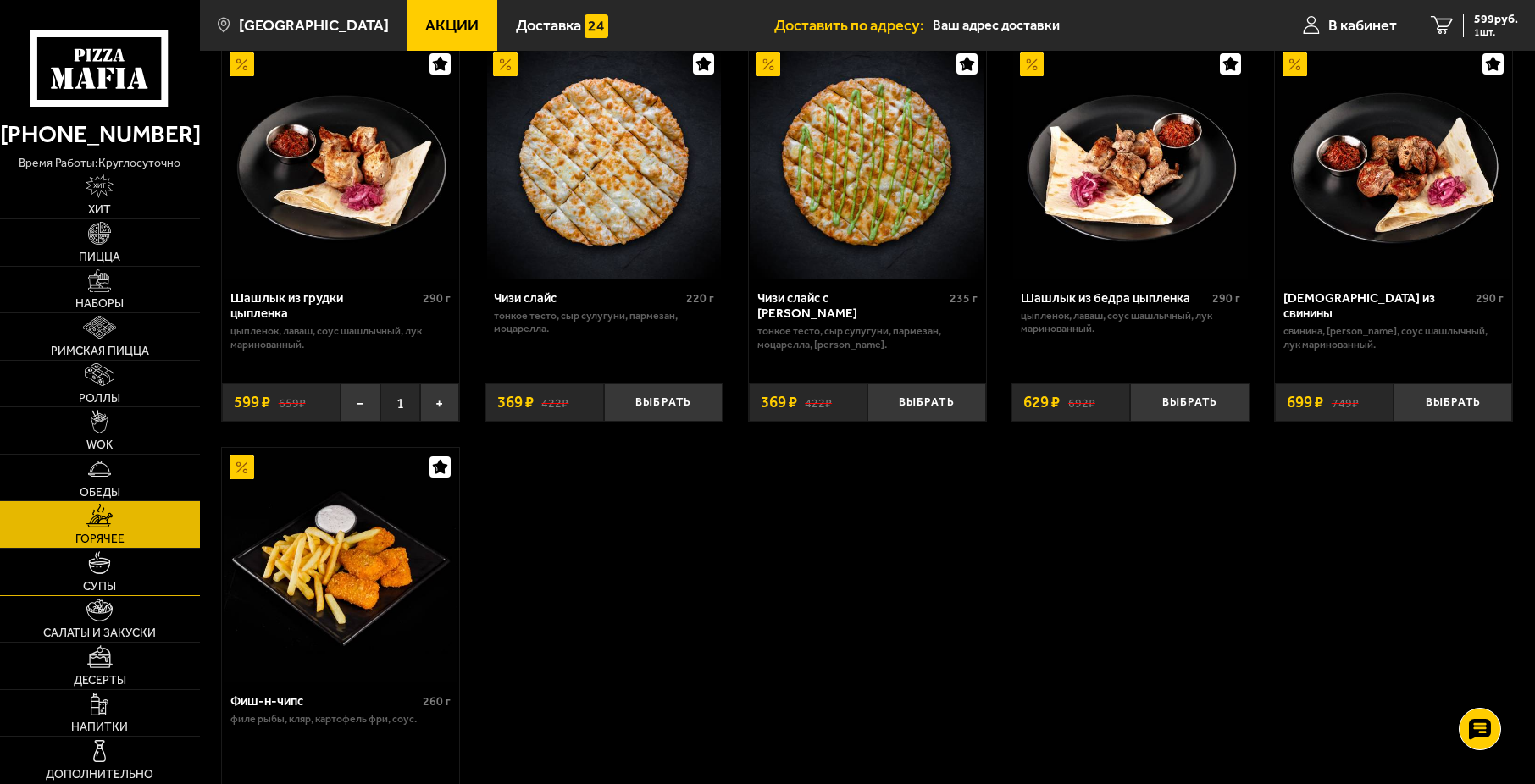
click at [62, 591] on link "Супы" at bounding box center [99, 572] width 200 height 47
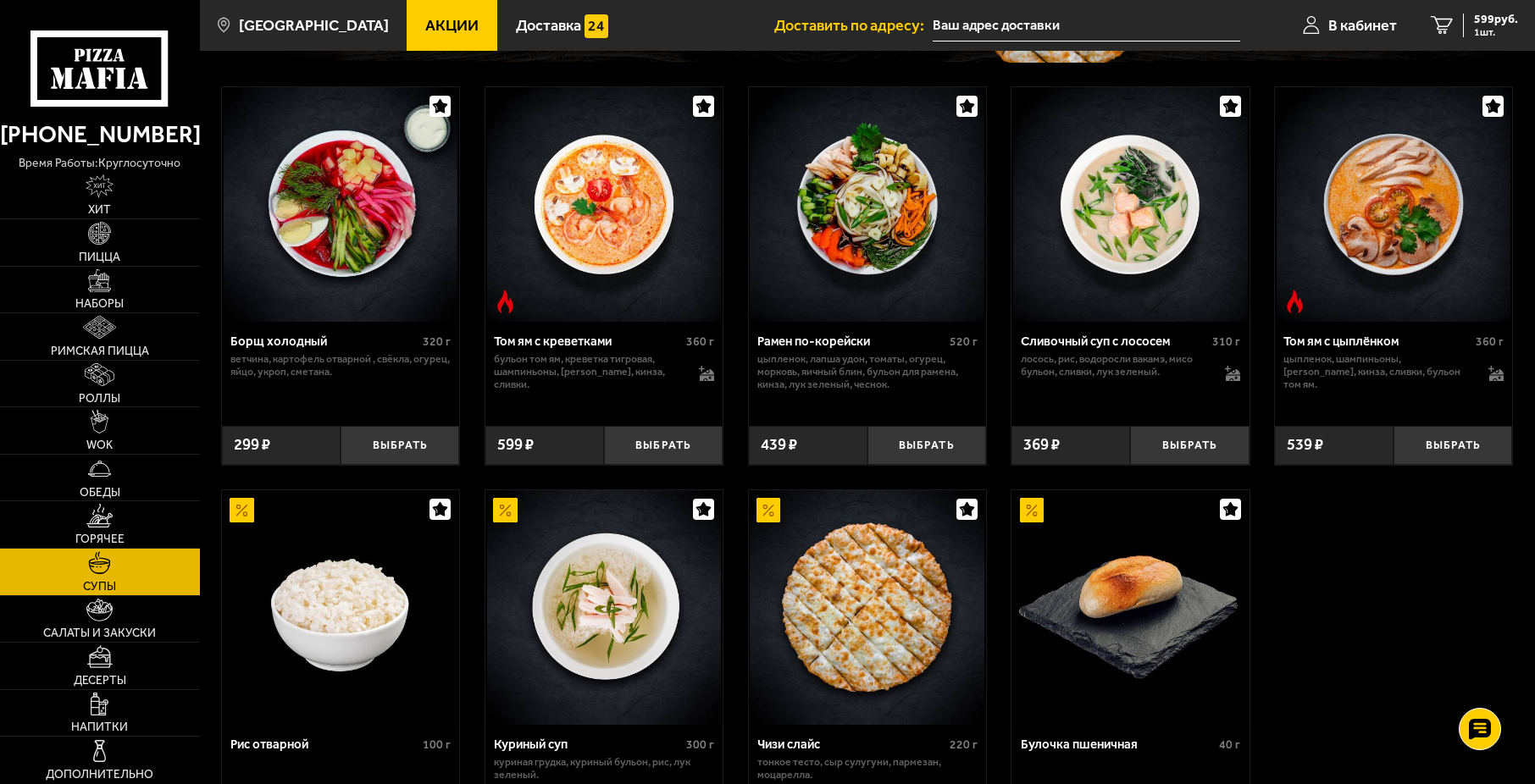
scroll to position [254, 0]
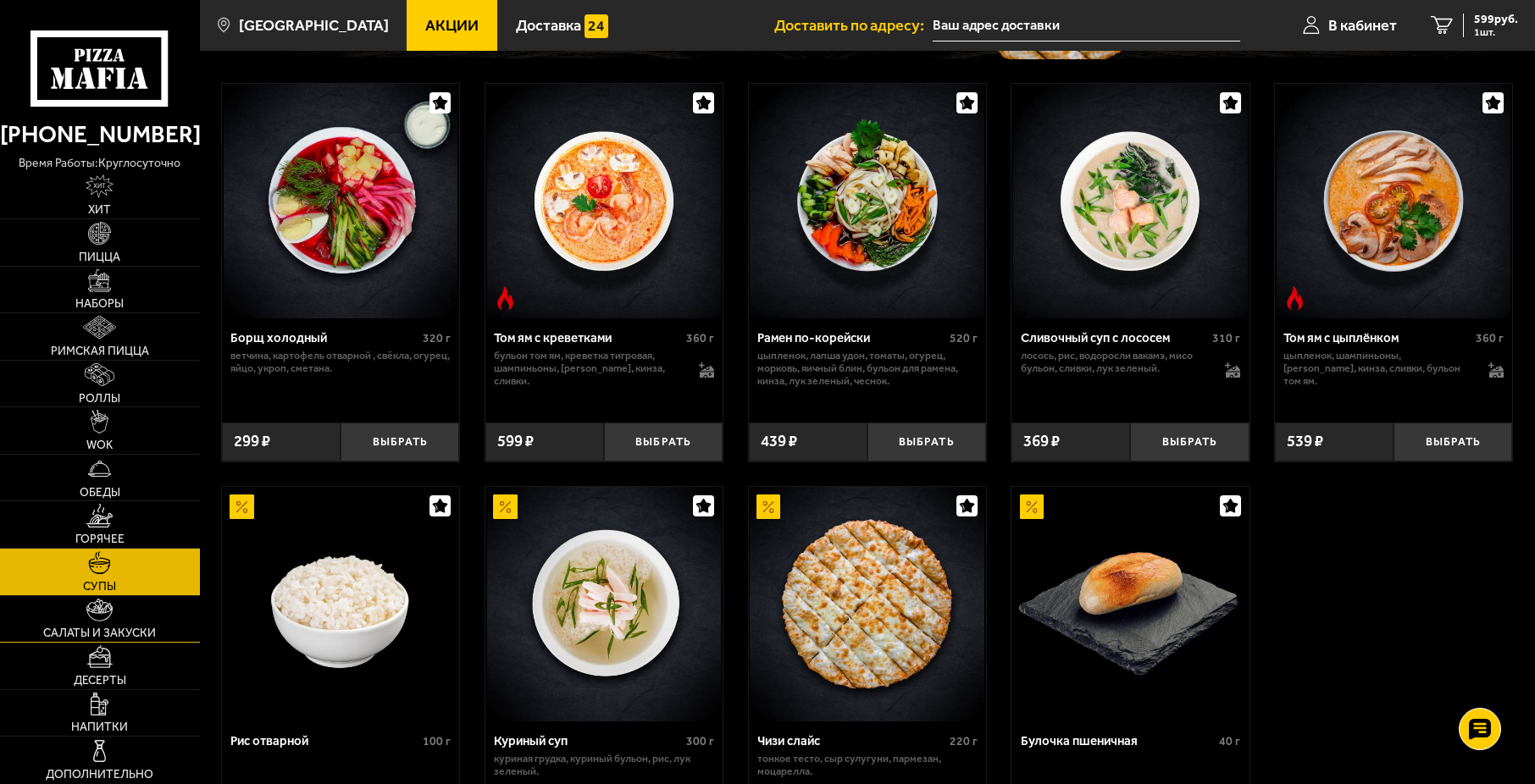
click at [115, 638] on span "Салаты и закуски" at bounding box center [99, 634] width 112 height 12
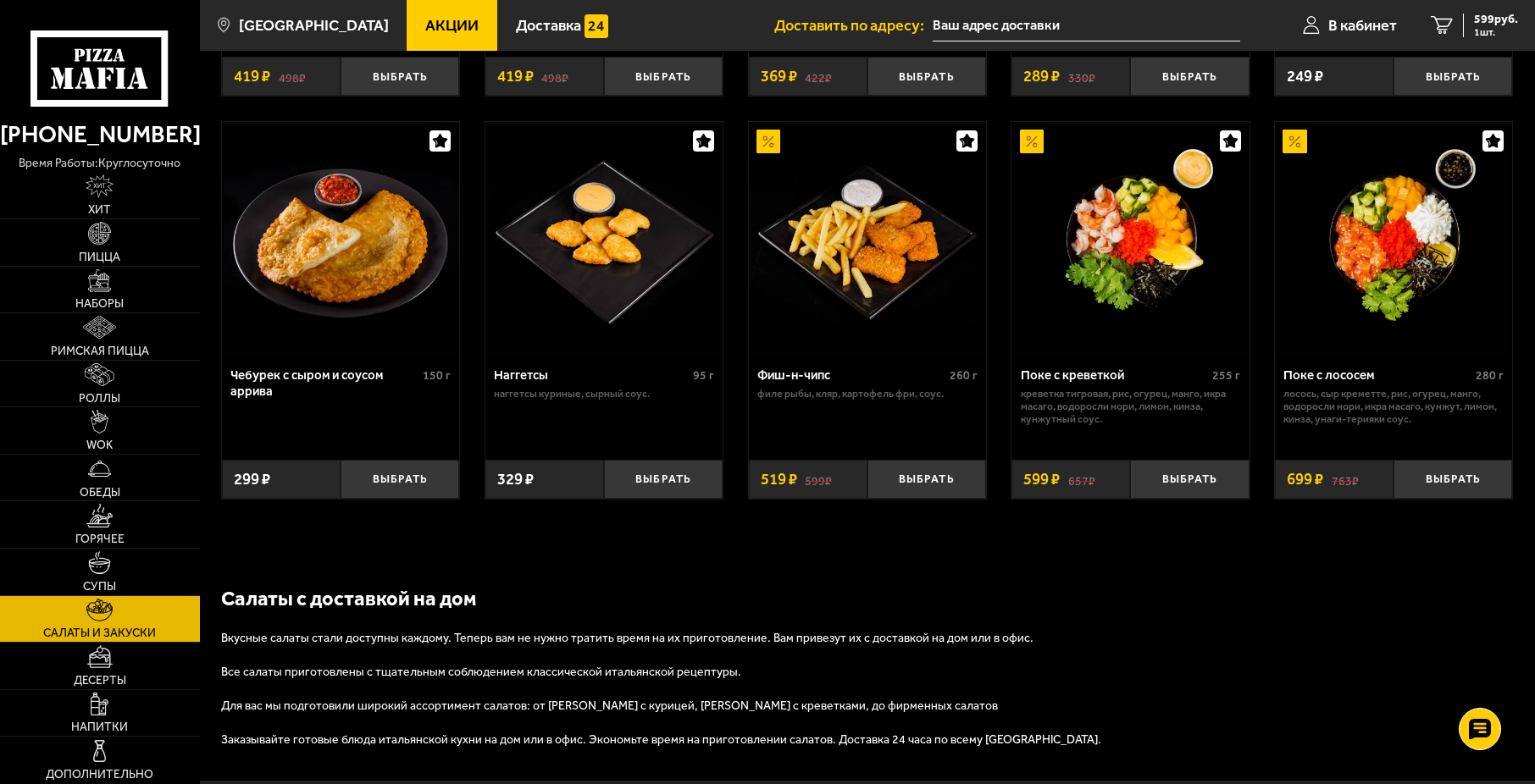
scroll to position [931, 0]
click at [126, 660] on link "Десерты" at bounding box center [99, 666] width 200 height 47
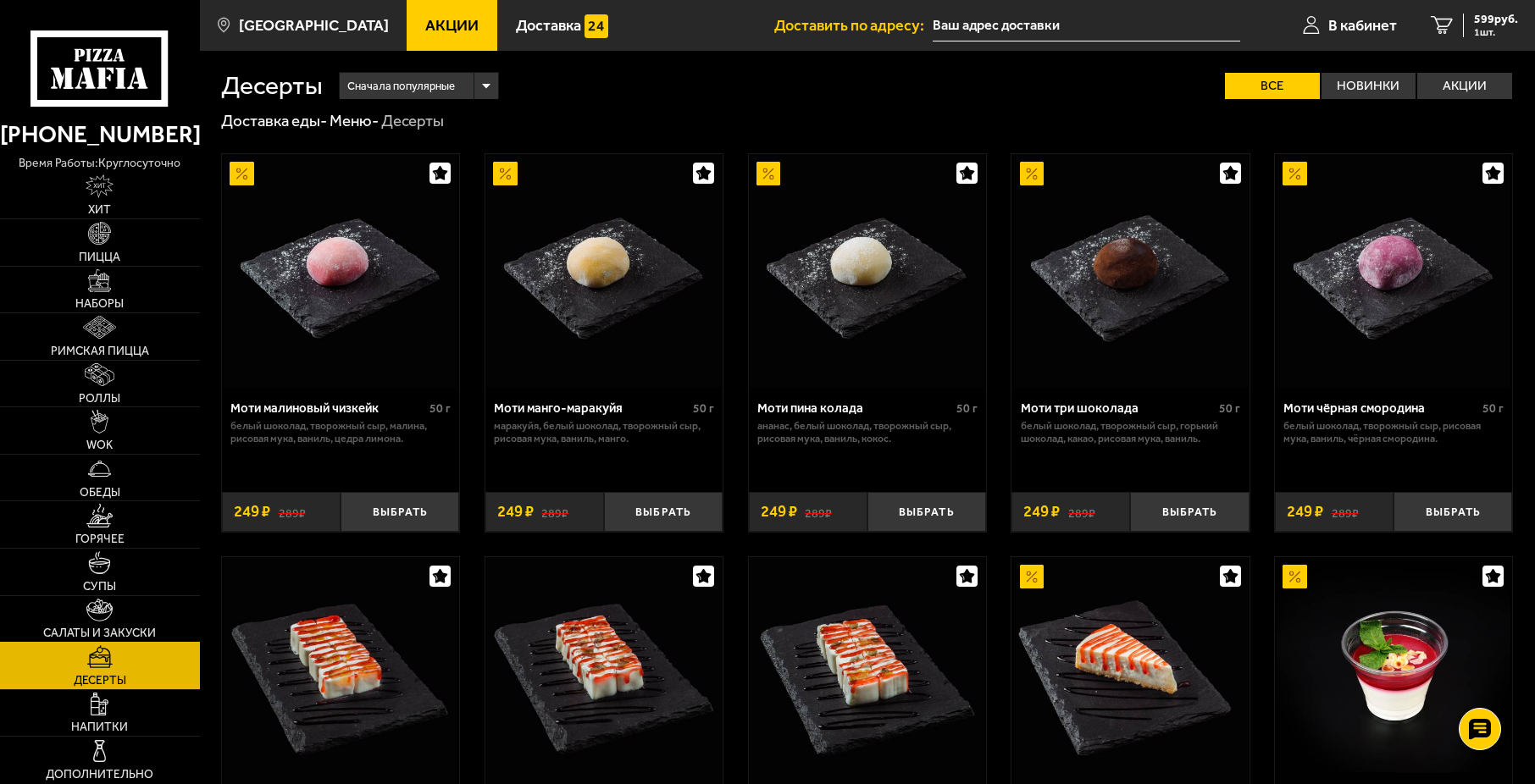
click at [125, 622] on link "Салаты и закуски" at bounding box center [99, 620] width 200 height 47
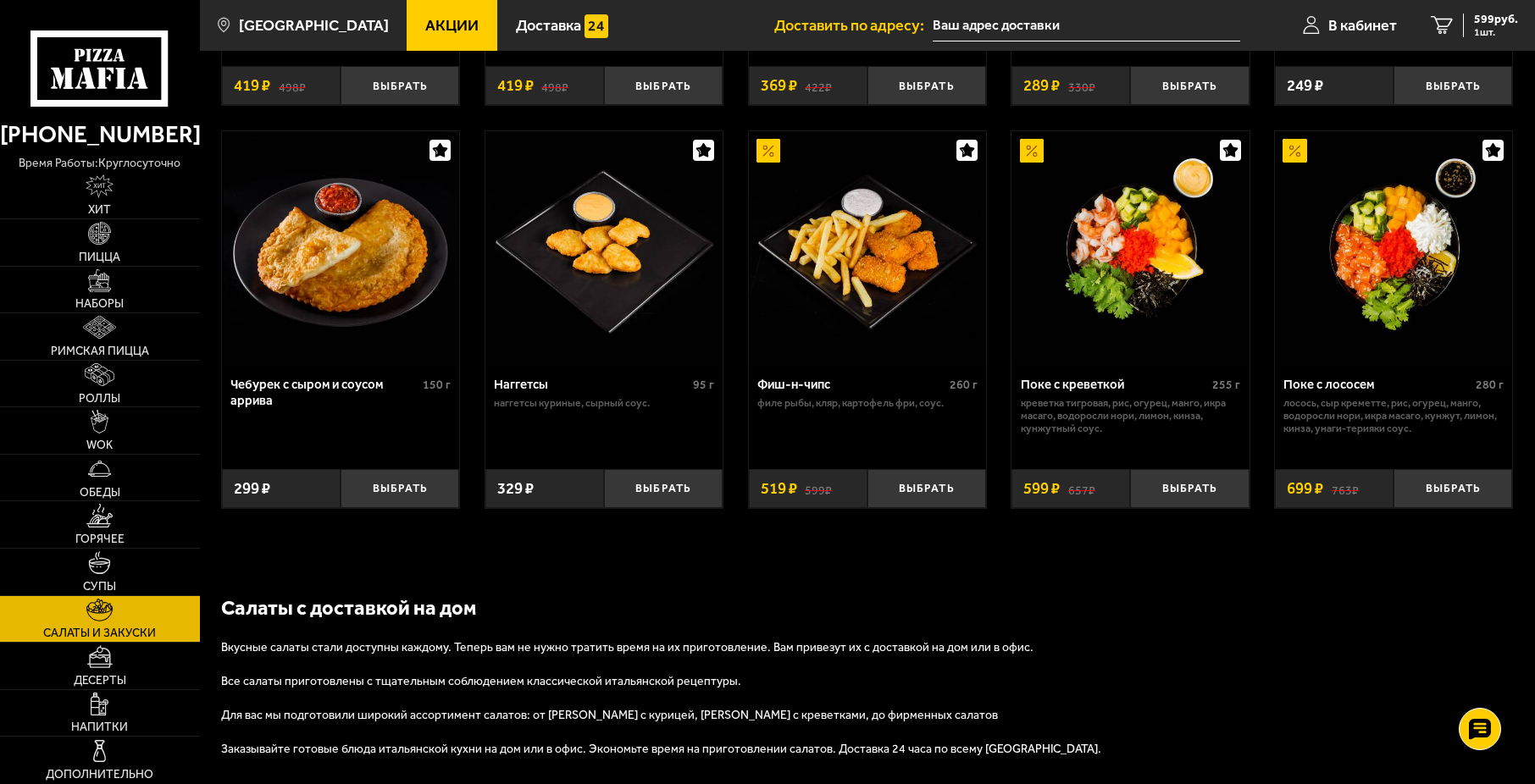
scroll to position [931, 0]
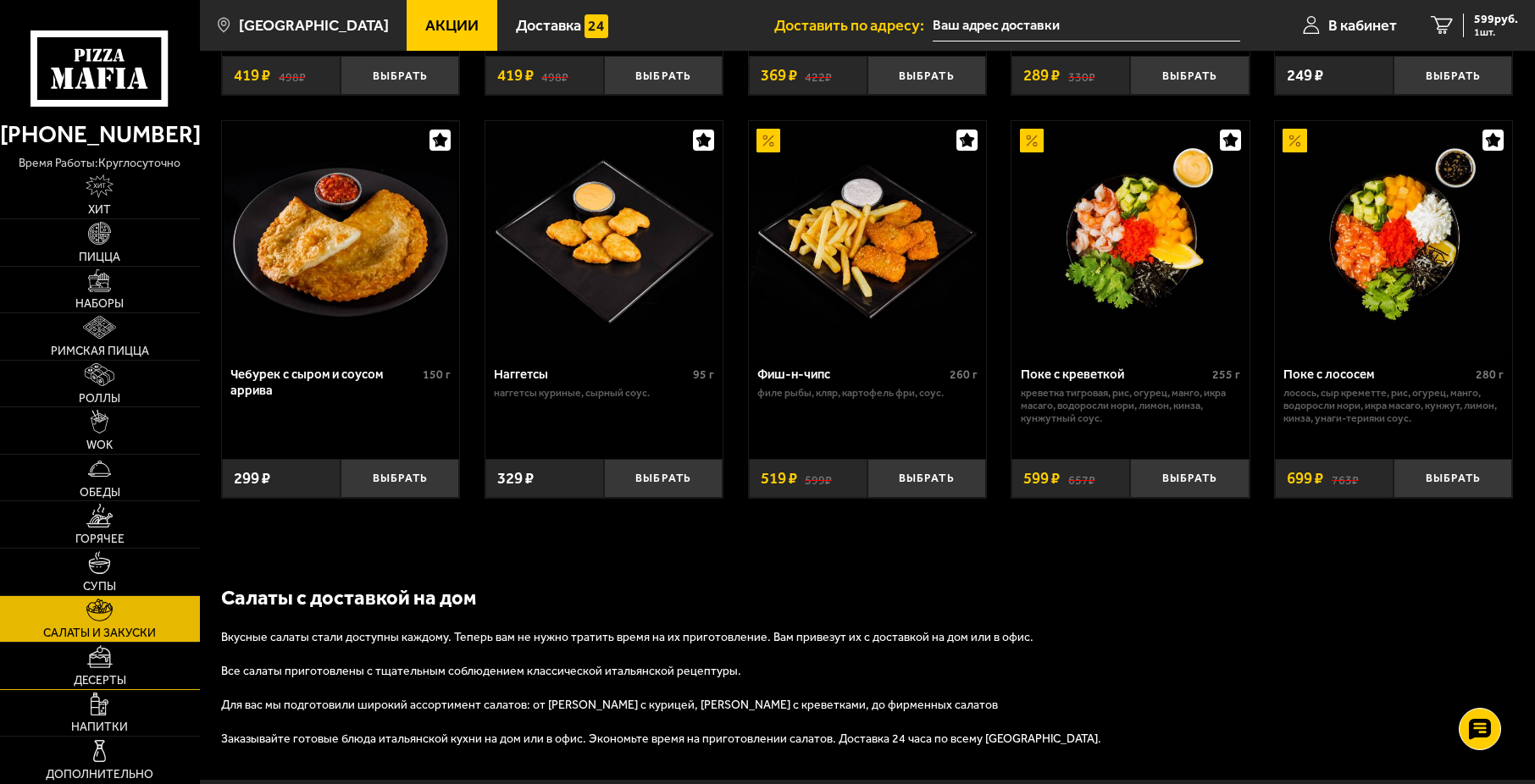
click at [162, 658] on link "Десерты" at bounding box center [99, 666] width 200 height 47
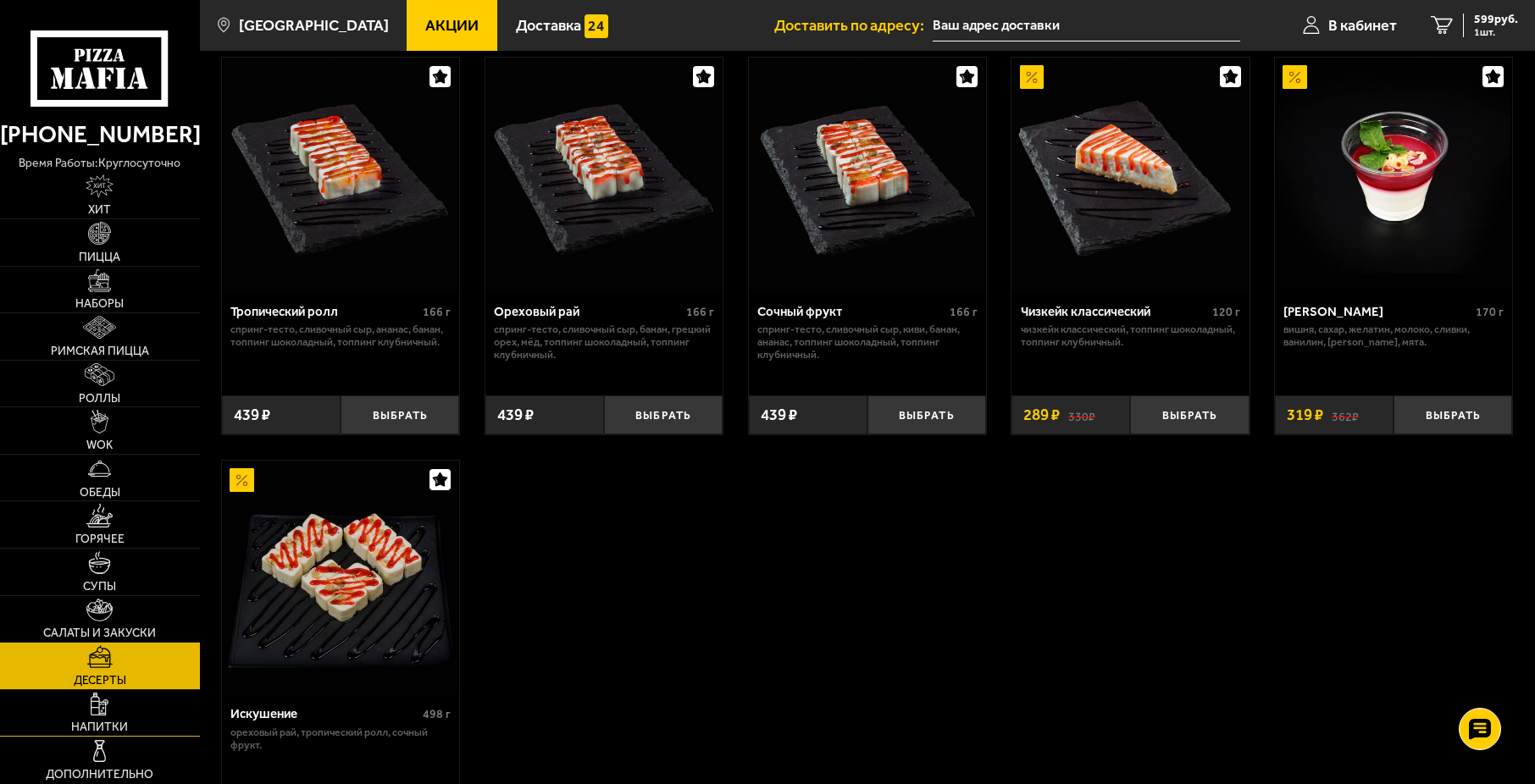
scroll to position [508, 0]
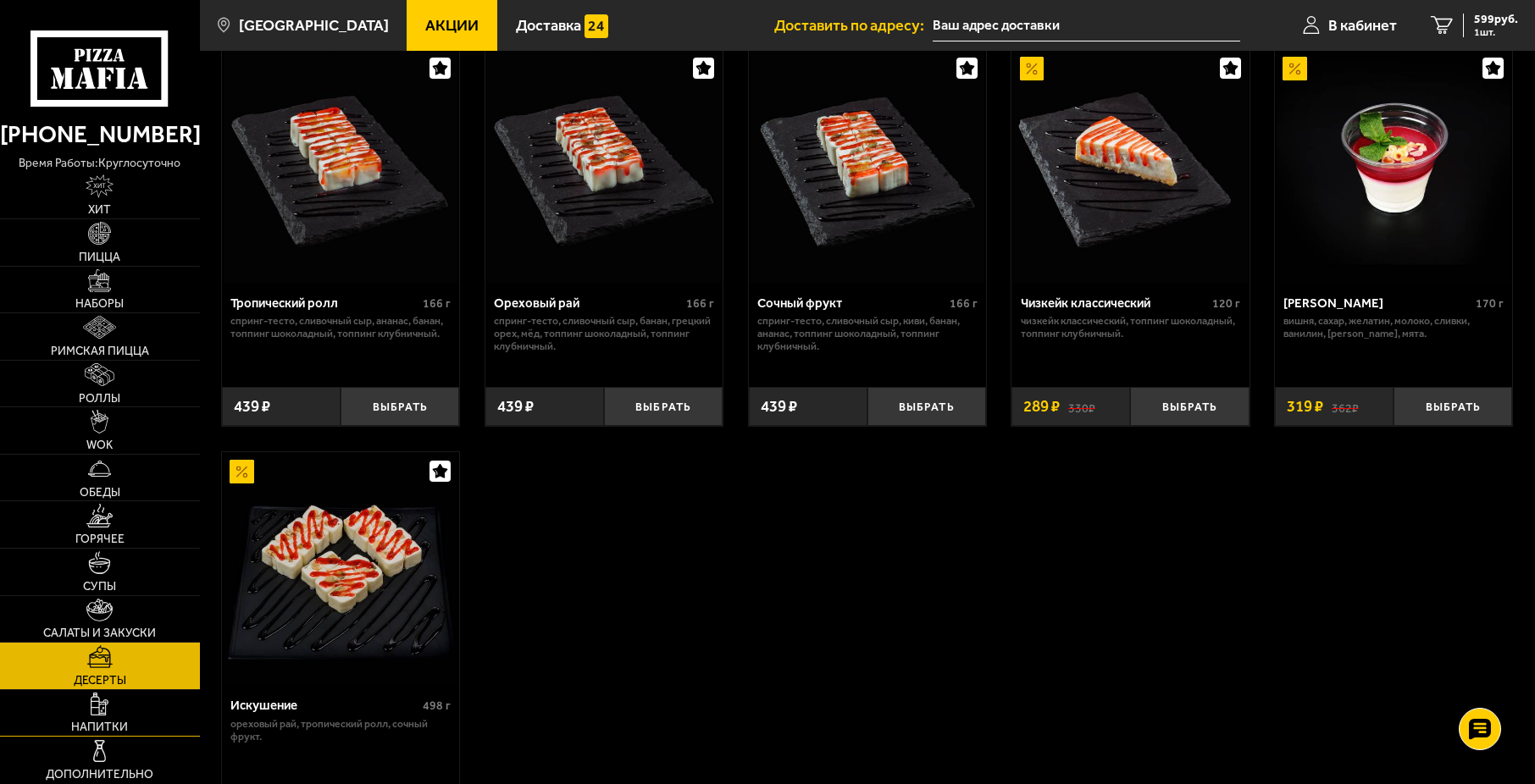
click at [140, 717] on link "Напитки" at bounding box center [99, 713] width 200 height 47
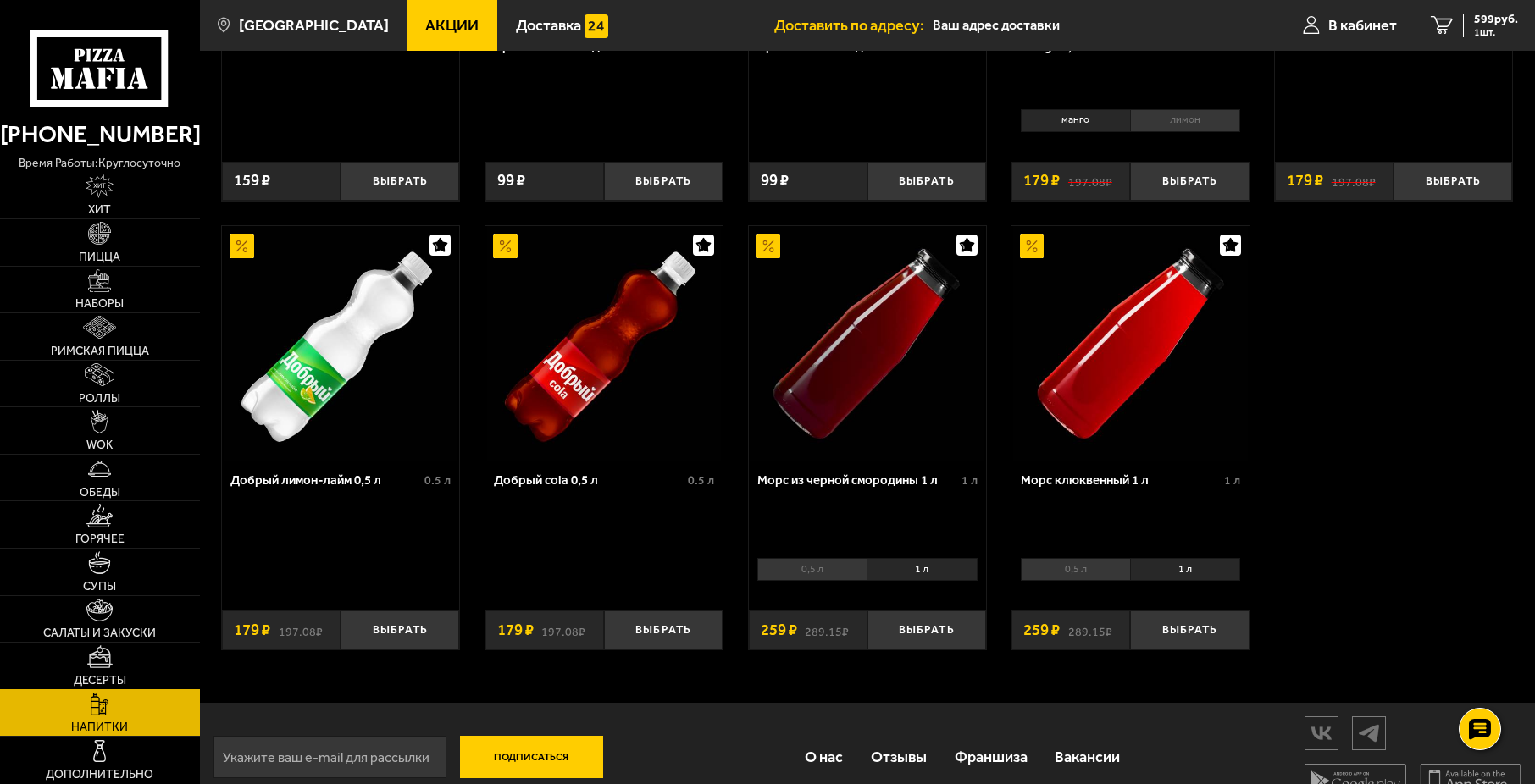
scroll to position [811, 0]
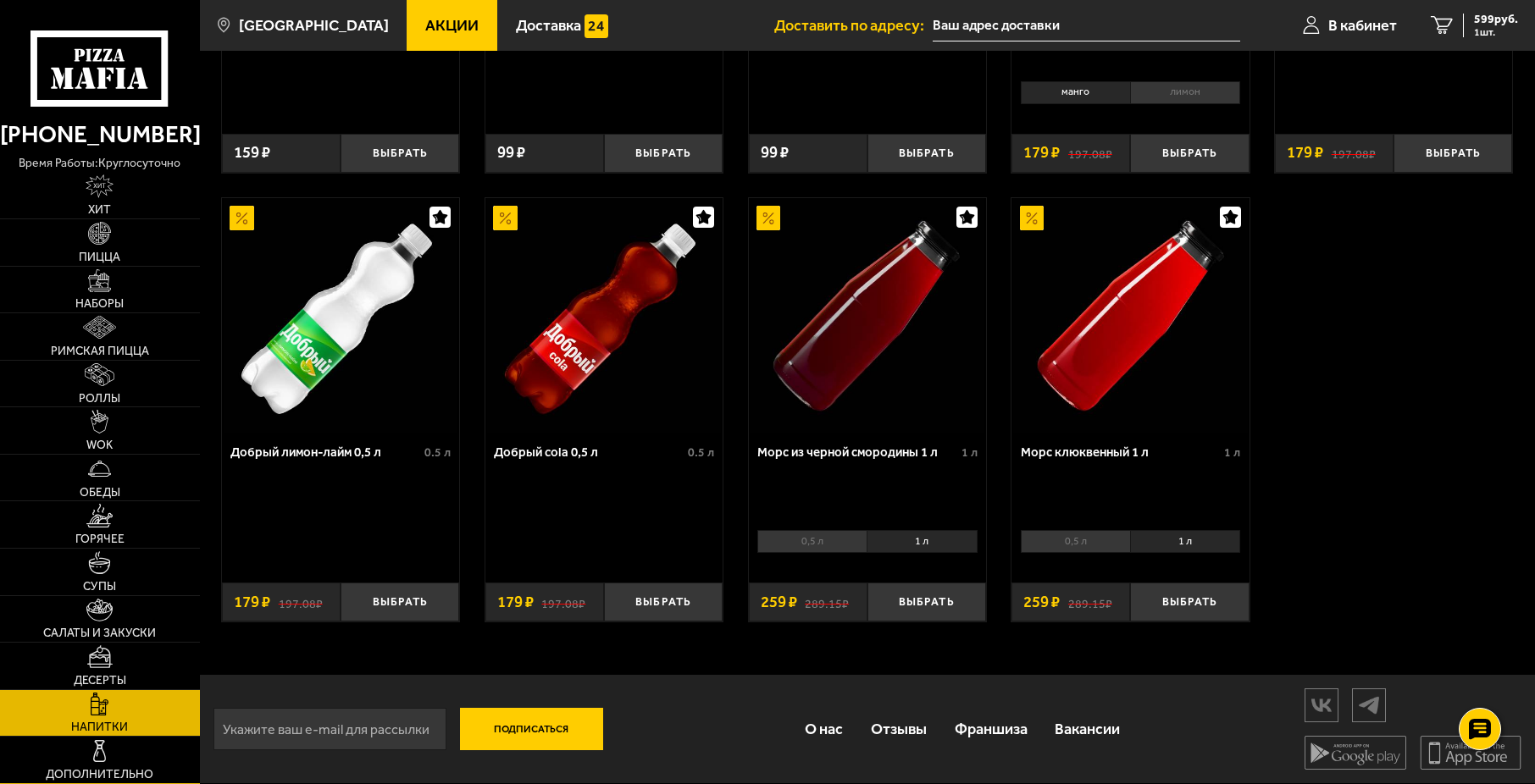
click at [120, 744] on link "Дополнительно" at bounding box center [99, 760] width 200 height 47
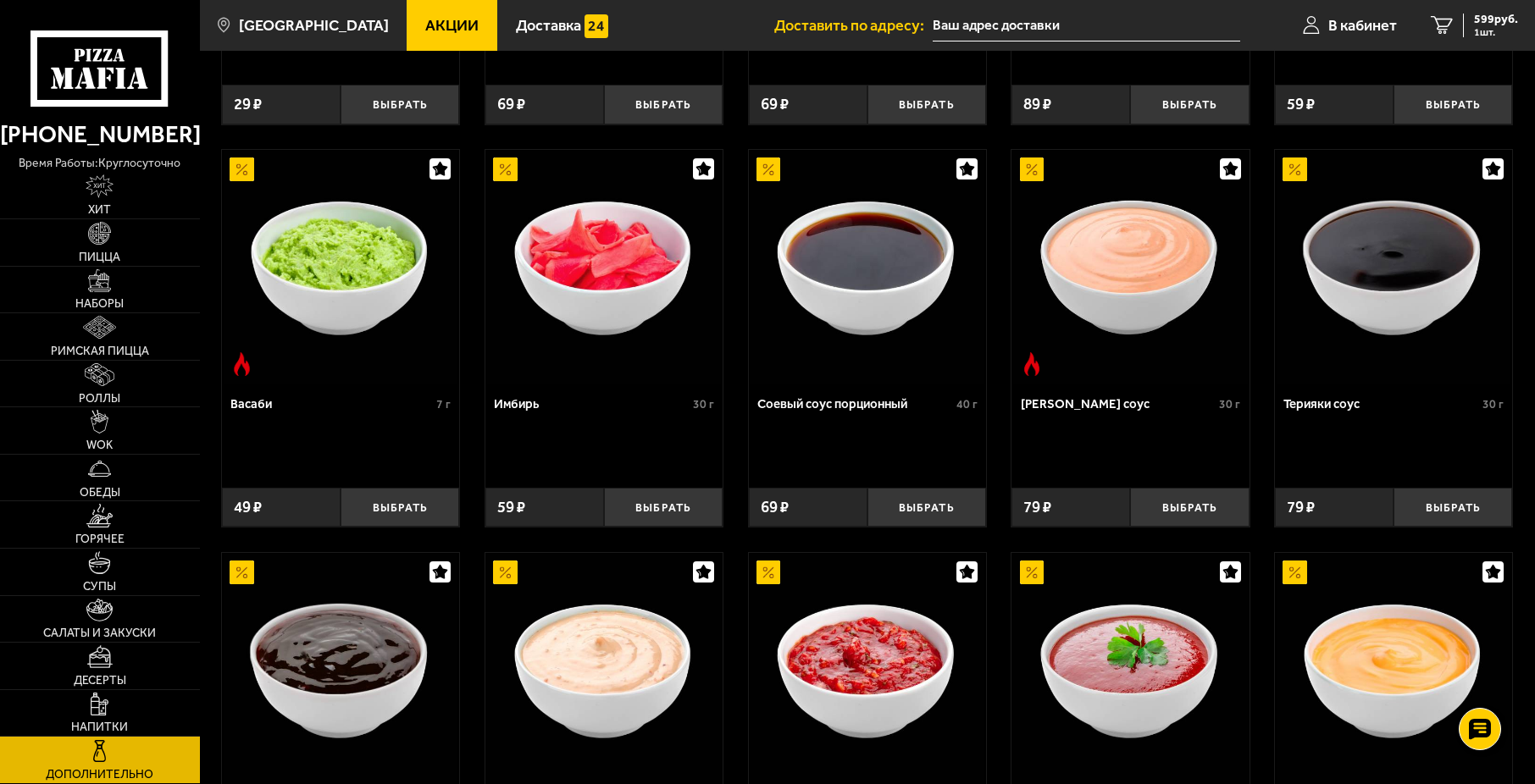
scroll to position [508, 0]
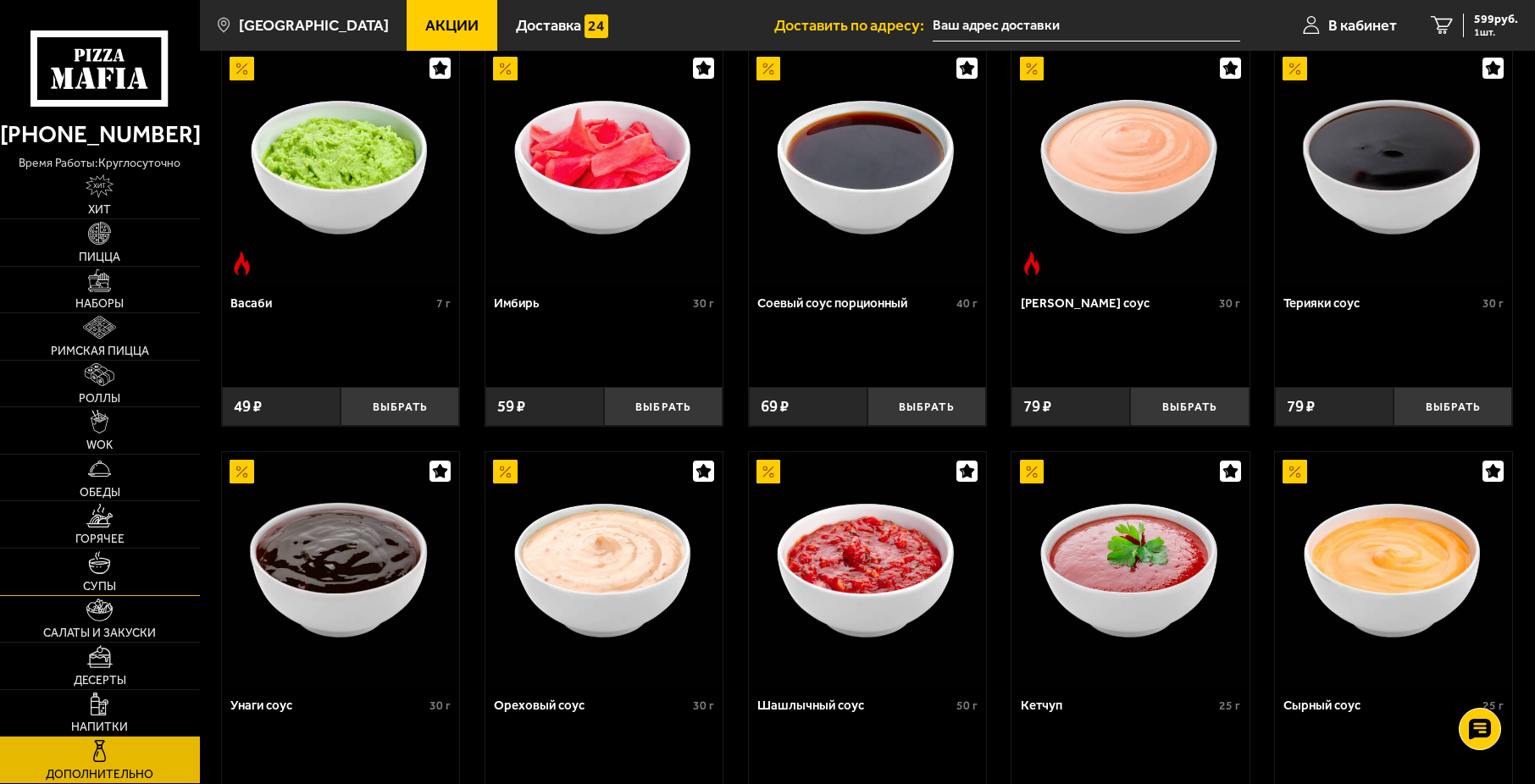
click at [131, 564] on link "Супы" at bounding box center [99, 572] width 200 height 47
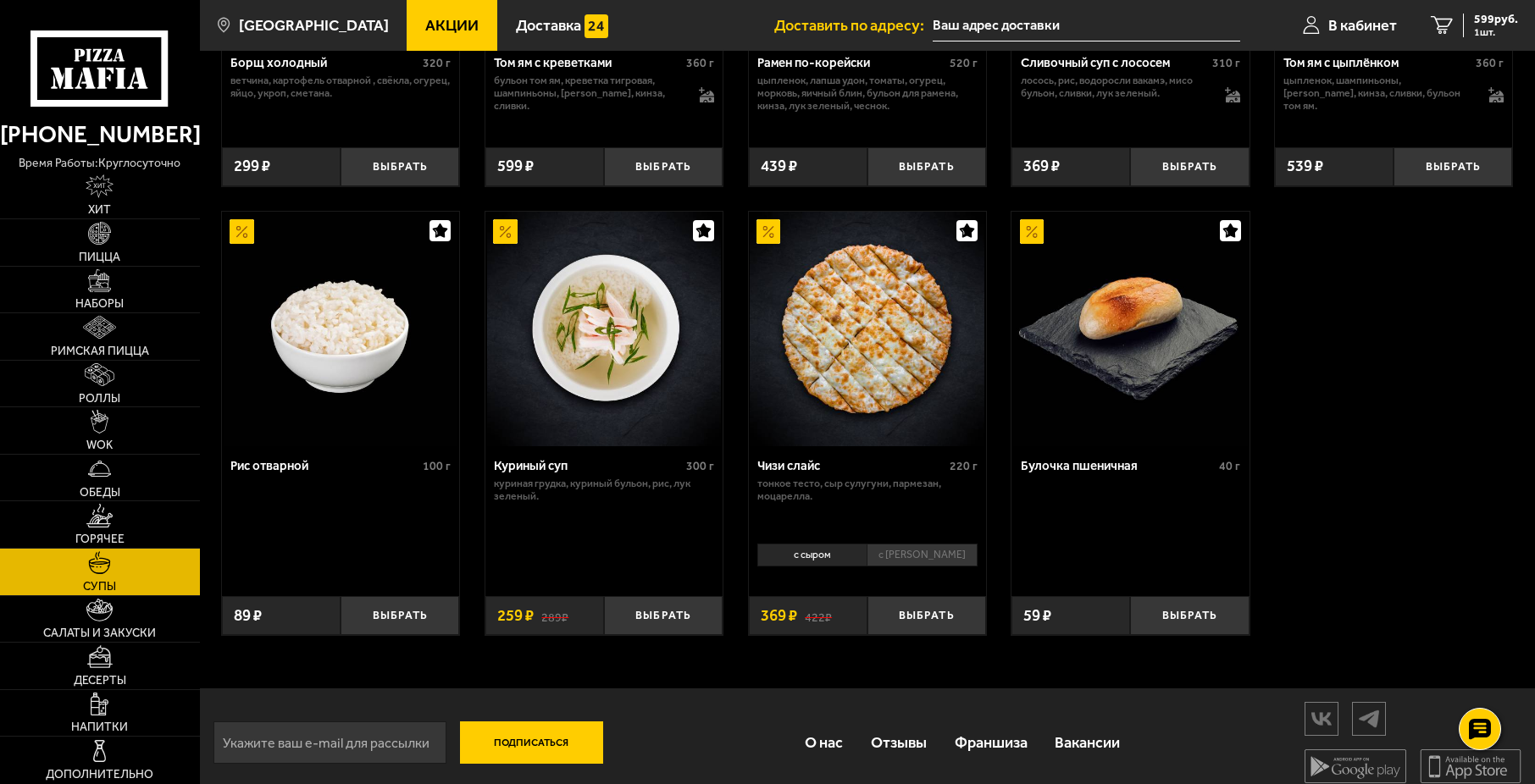
scroll to position [545, 0]
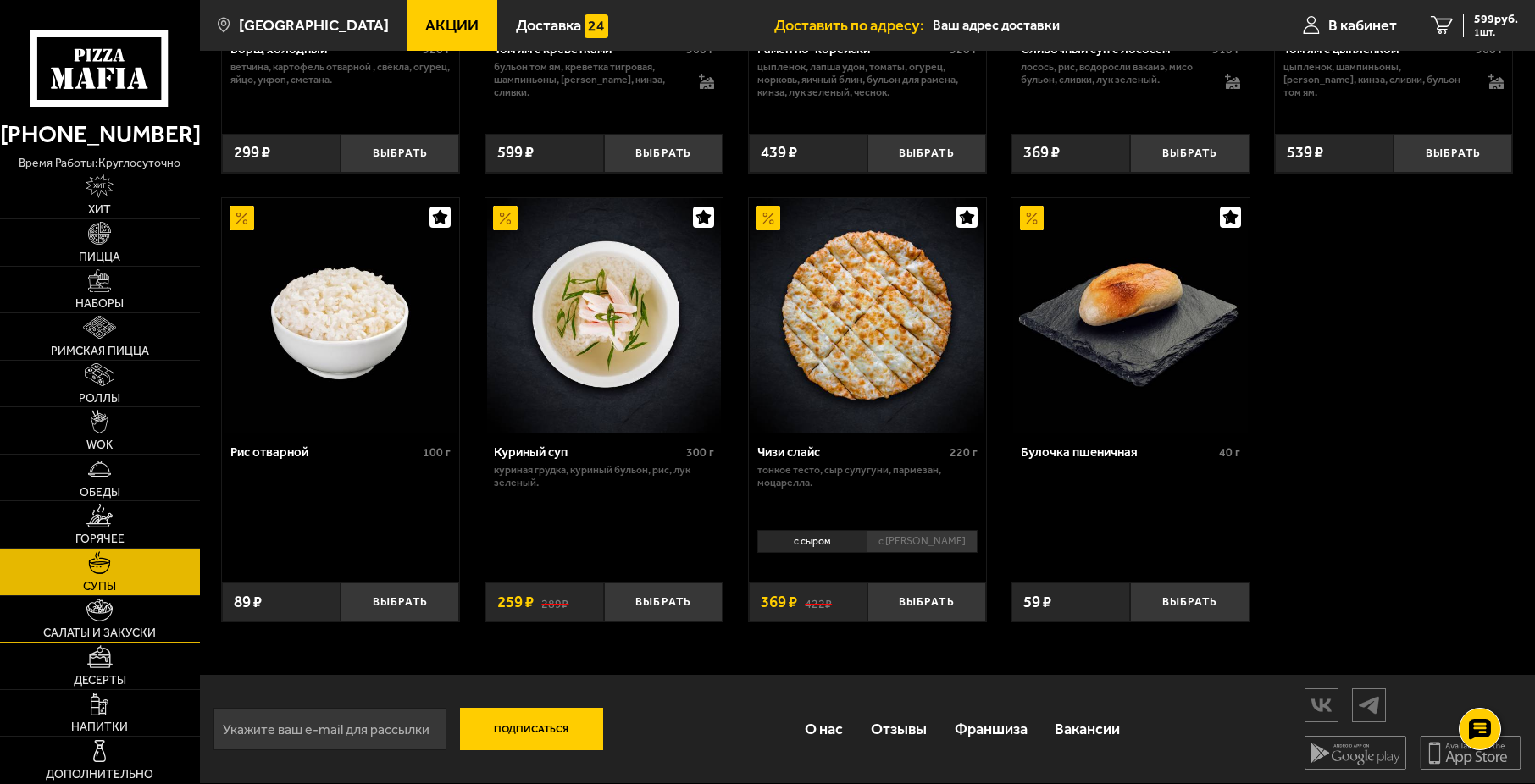
click at [110, 621] on link "Салаты и закуски" at bounding box center [99, 620] width 200 height 47
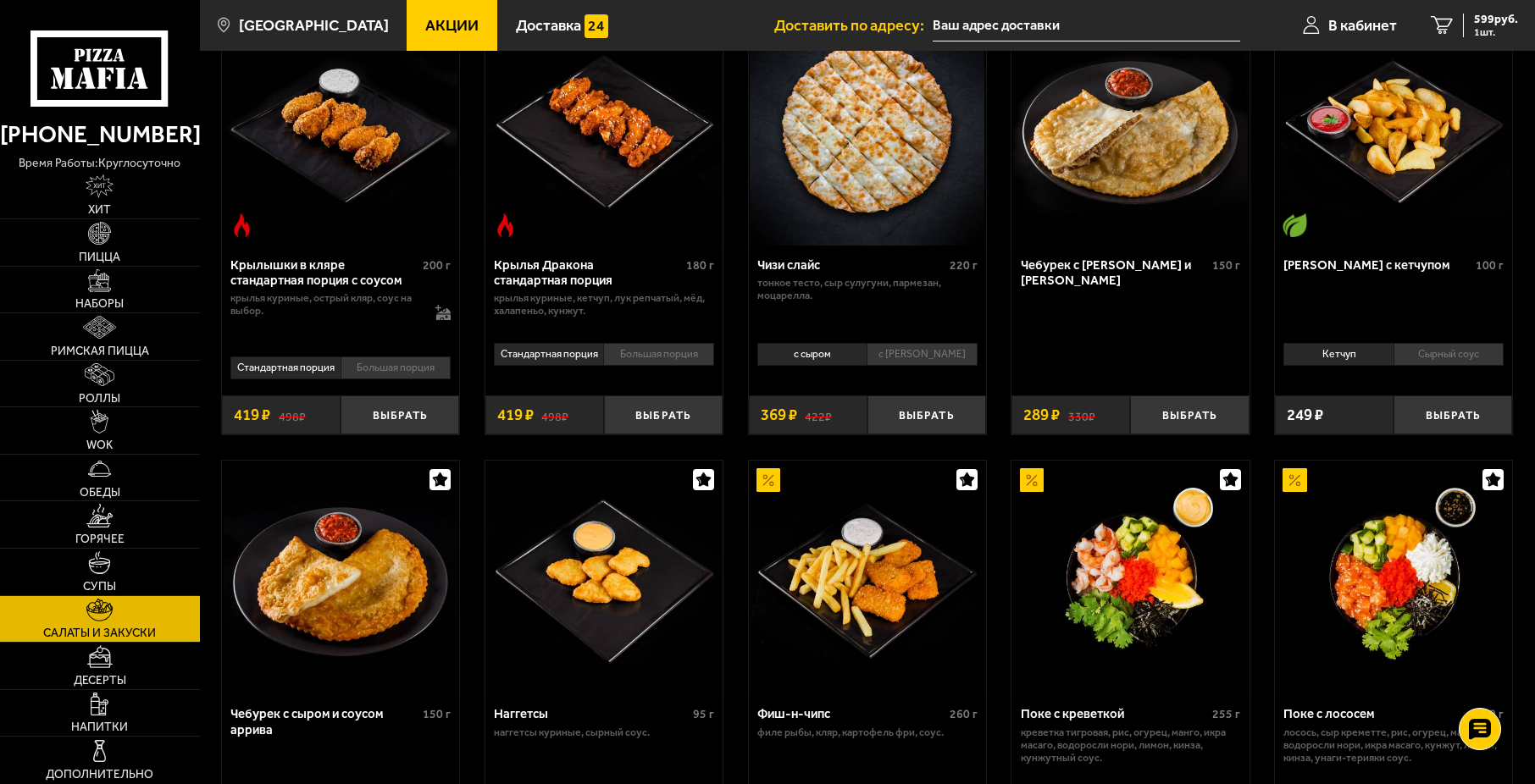
scroll to position [593, 0]
click at [1425, 354] on li "Сырный соус" at bounding box center [1448, 354] width 110 height 22
click at [1366, 347] on li "Кетчуп" at bounding box center [1338, 354] width 109 height 22
click at [1421, 351] on li "Сырный соус" at bounding box center [1448, 354] width 110 height 22
click at [1367, 360] on li "Кетчуп" at bounding box center [1338, 354] width 109 height 22
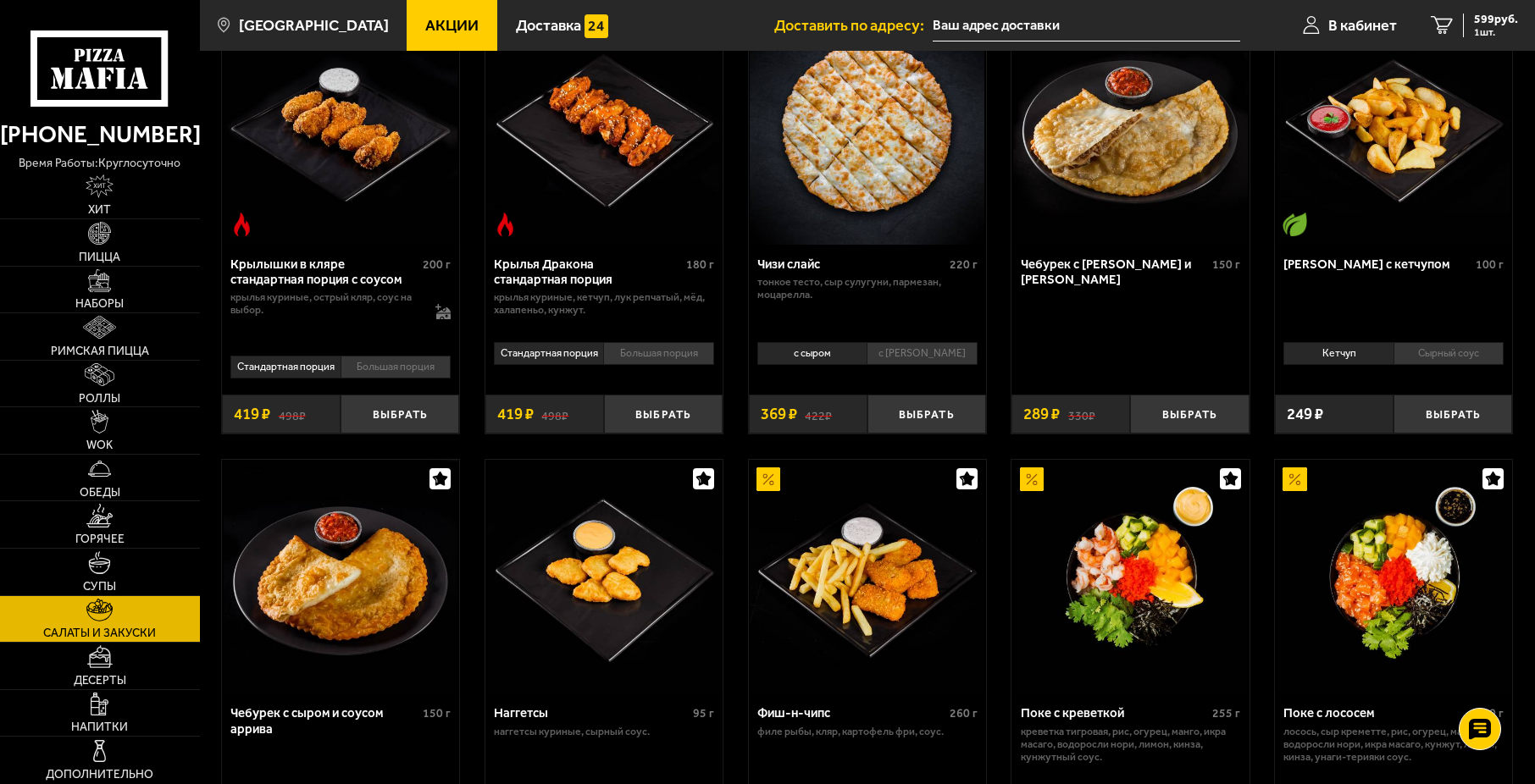
click at [1417, 359] on li "Сырный соус" at bounding box center [1448, 354] width 110 height 22
click at [1378, 351] on li "Кетчуп" at bounding box center [1338, 354] width 109 height 22
click at [1421, 352] on li "Сырный соус" at bounding box center [1448, 354] width 110 height 22
click at [1408, 410] on button "Выбрать" at bounding box center [1452, 413] width 118 height 39
click at [1467, 18] on div "811 руб. 2 шт." at bounding box center [1491, 25] width 55 height 23
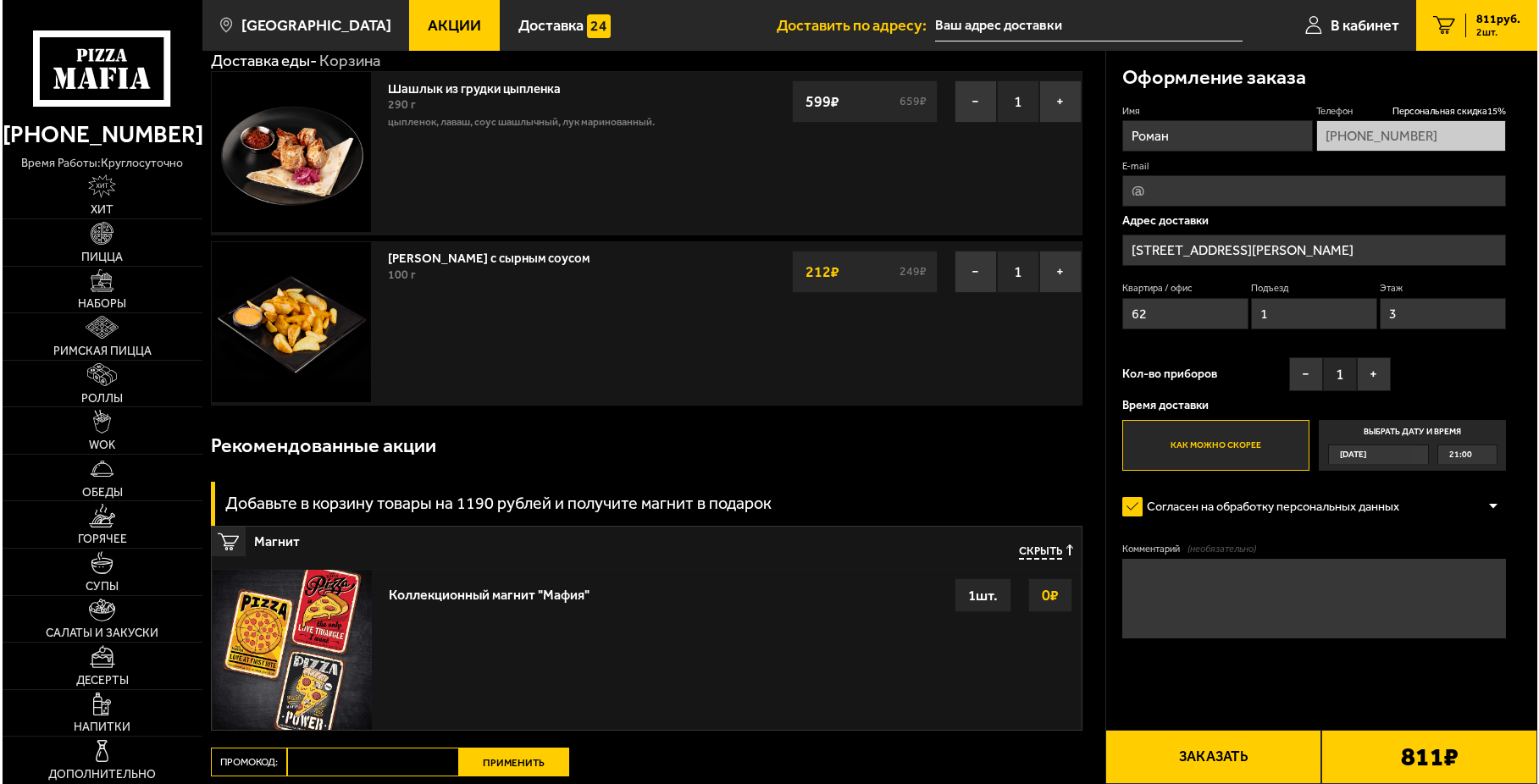
scroll to position [85, 0]
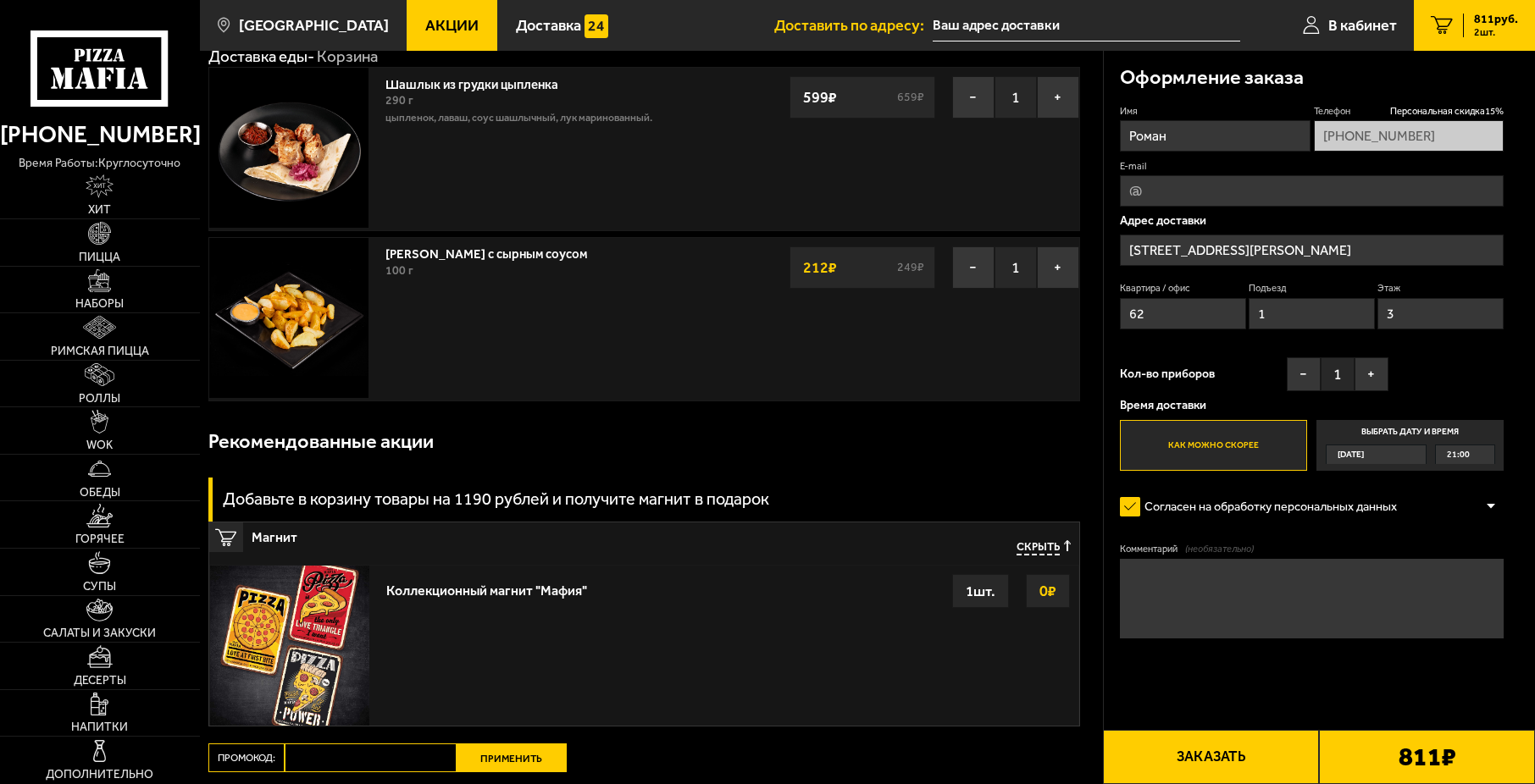
click at [1282, 766] on button "Заказать" at bounding box center [1211, 756] width 216 height 54
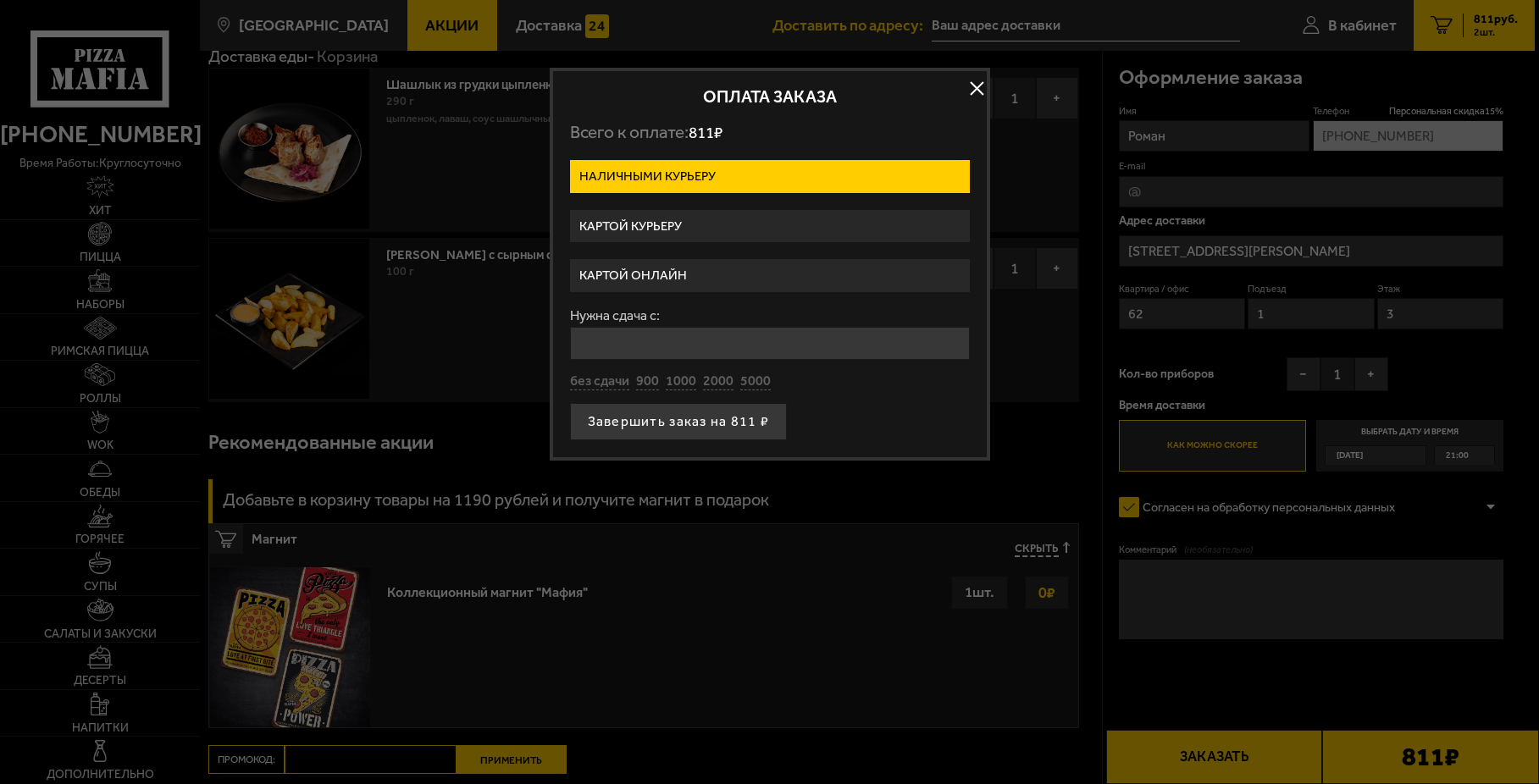
click at [757, 214] on label "Картой курьеру" at bounding box center [770, 226] width 399 height 33
click at [0, 0] on input "Картой курьеру" at bounding box center [0, 0] width 0 height 0
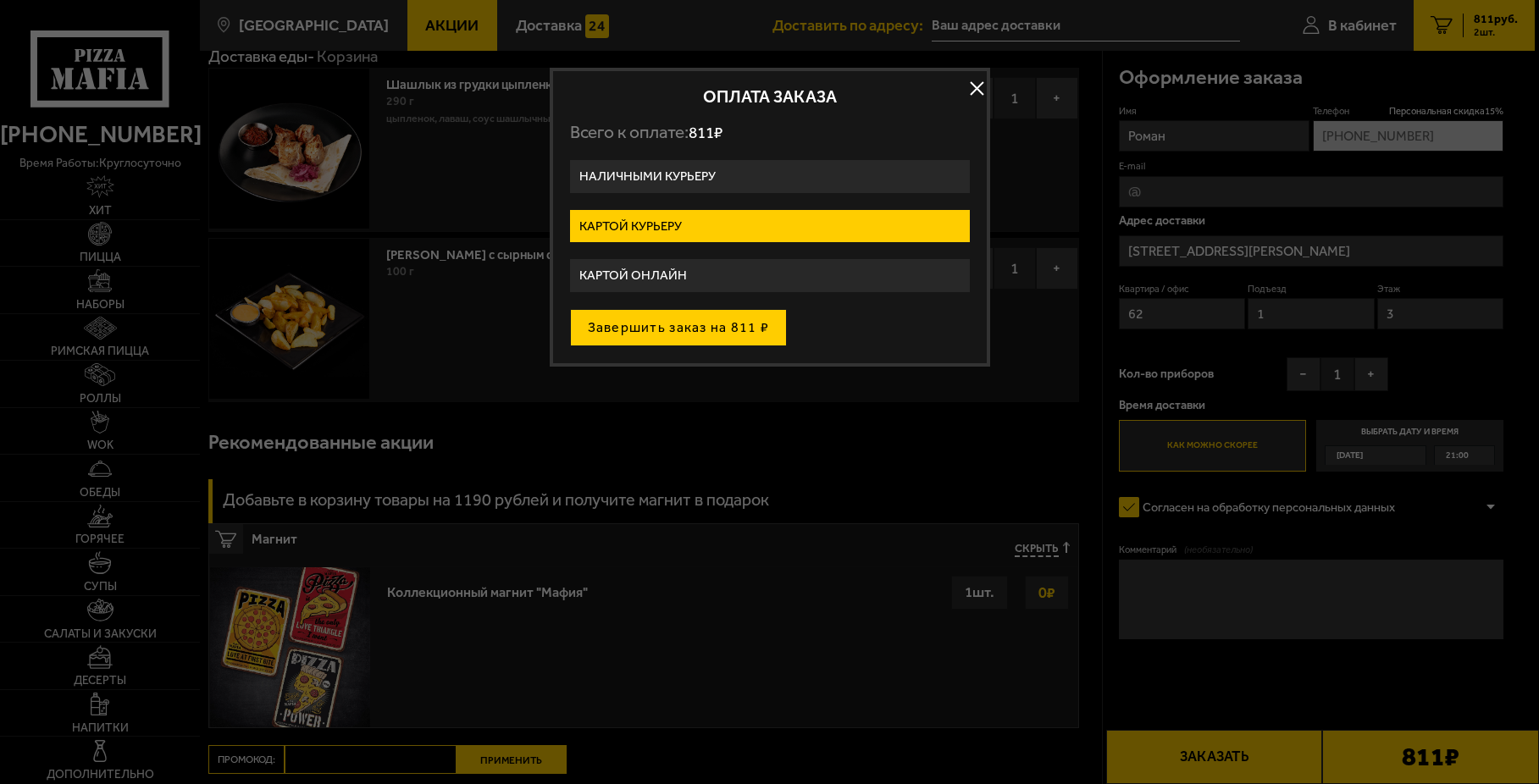
click at [715, 321] on button "Завершить заказ на 811 ₽" at bounding box center [679, 328] width 218 height 37
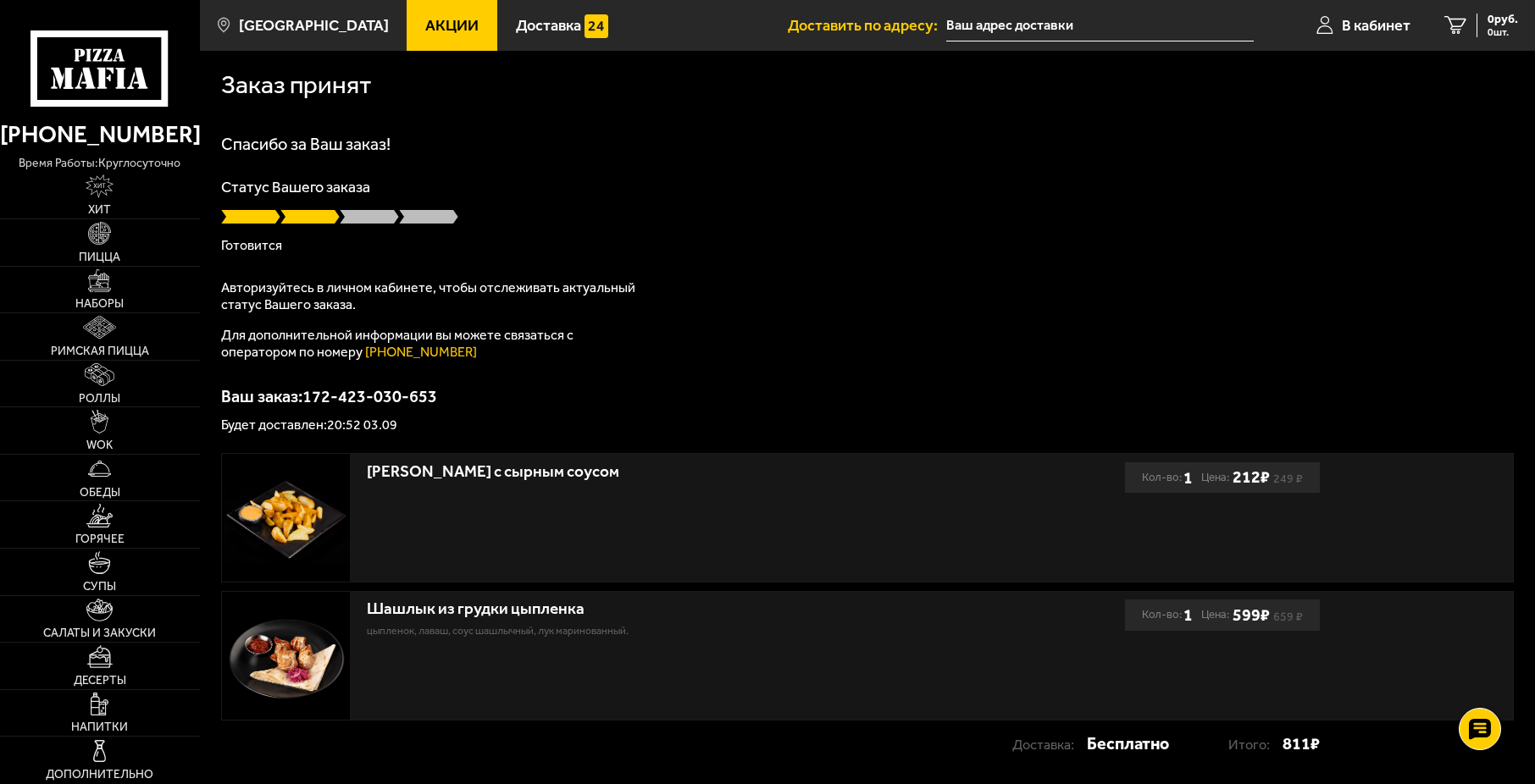
click at [698, 183] on p "Статус Вашего заказа" at bounding box center [867, 188] width 1293 height 16
click at [630, 387] on div "Спасибо за Ваш заказ! Статус Вашего заказа [PERSON_NAME] Авторизуйтесь в личном…" at bounding box center [867, 284] width 1293 height 296
click at [628, 458] on div "[PERSON_NAME] с сырным соусом" at bounding box center [669, 469] width 605 height 31
click at [736, 357] on div "Спасибо за Ваш заказ! Статус Вашего заказа [PERSON_NAME] Авторизуйтесь в личном…" at bounding box center [867, 284] width 1293 height 296
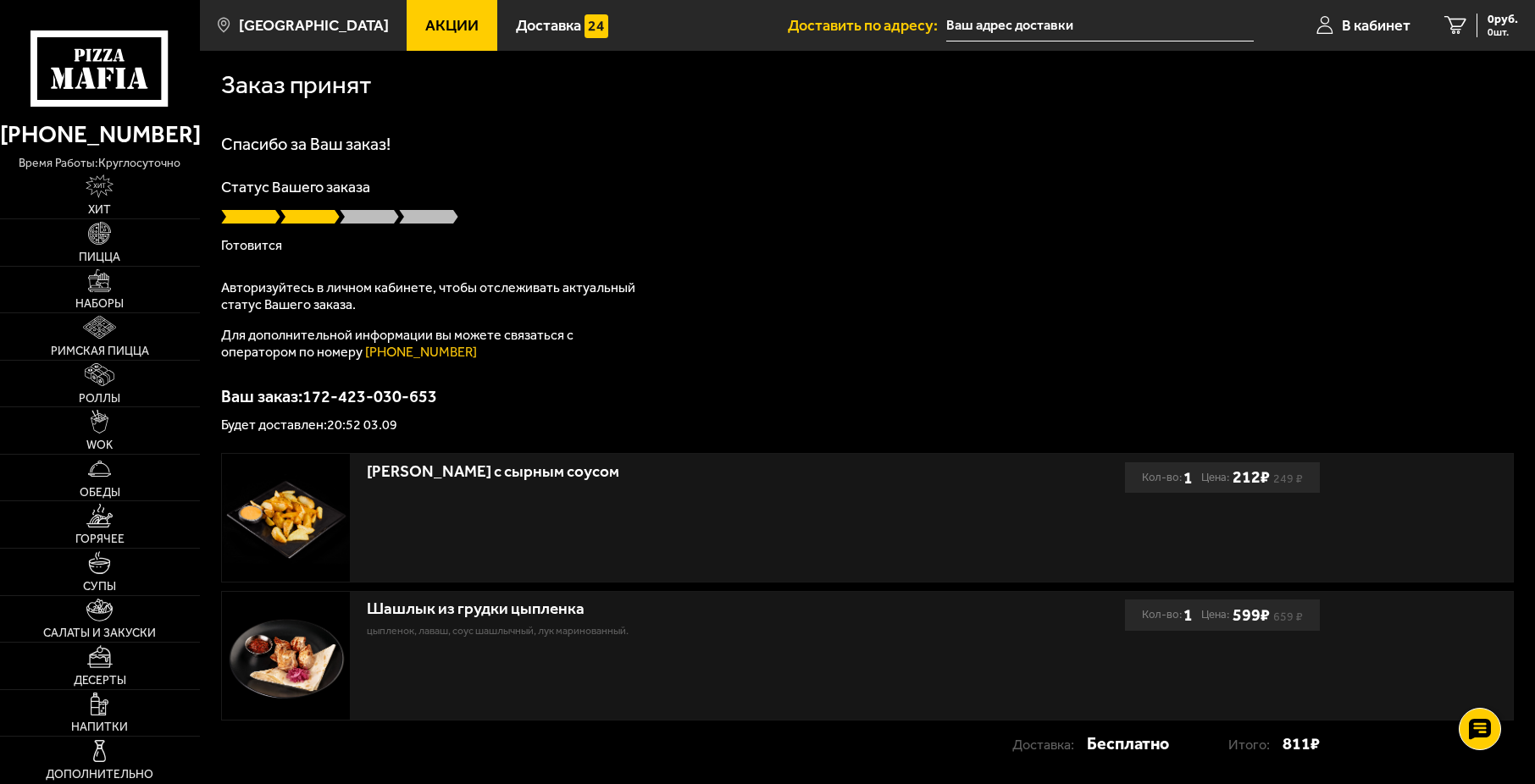
click at [745, 316] on div "Спасибо за Ваш заказ! Статус Вашего заказа [PERSON_NAME] Авторизуйтесь в личном…" at bounding box center [867, 284] width 1293 height 296
drag, startPoint x: 587, startPoint y: 278, endPoint x: 644, endPoint y: 352, distance: 93.4
click at [640, 344] on div "Спасибо за Ваш заказ! Статус Вашего заказа [PERSON_NAME] Авторизуйтесь в личном…" at bounding box center [867, 284] width 1293 height 296
click at [644, 352] on p "Для дополнительной информации вы можете связаться с оператором по номеру [PHONE…" at bounding box center [433, 343] width 424 height 34
